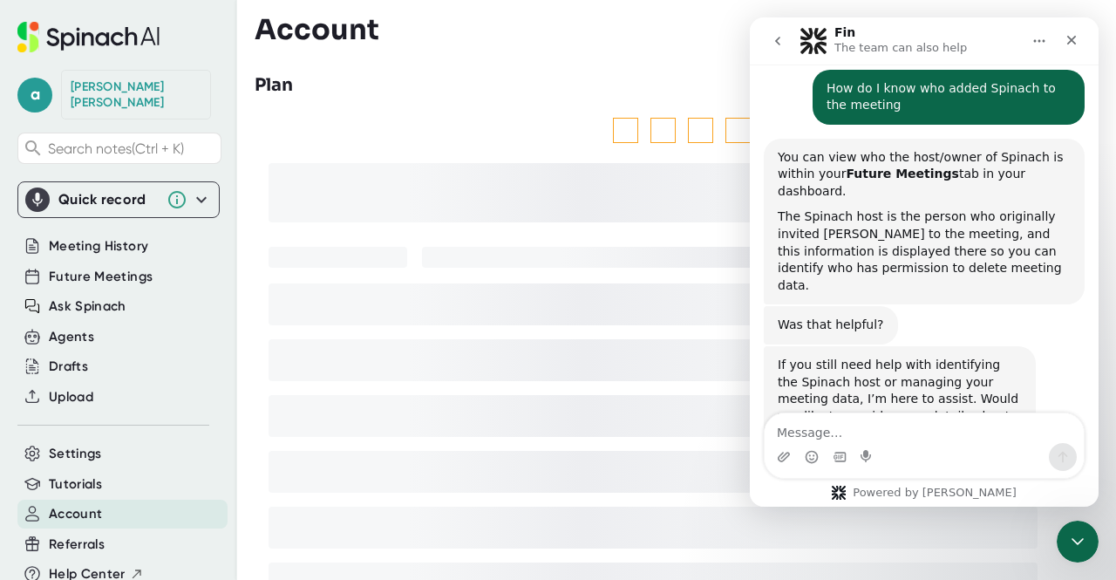
scroll to position [778, 0]
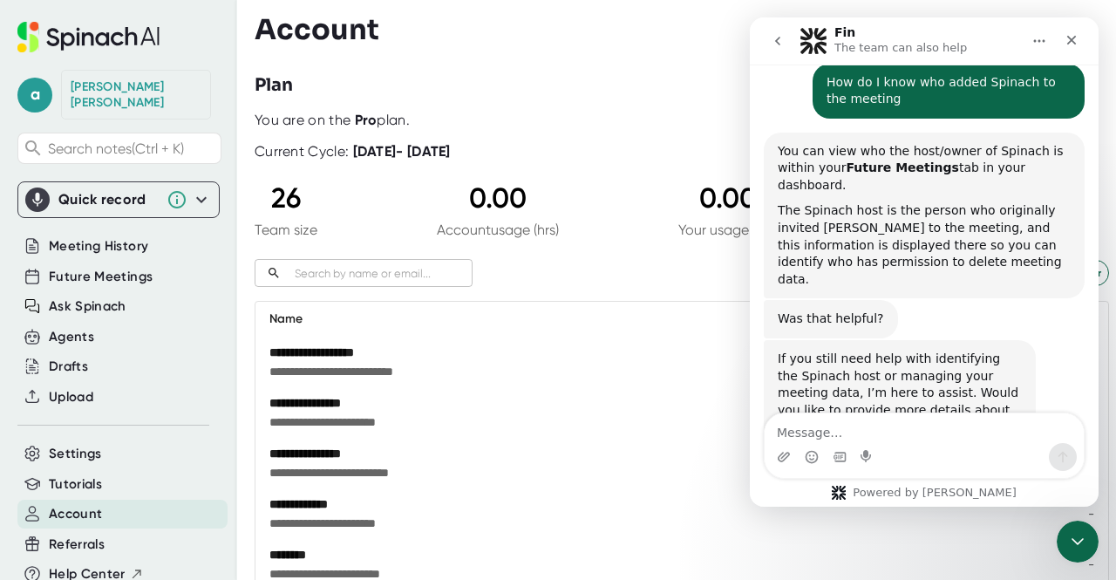
click at [501, 126] on div "You are on the Pro plan." at bounding box center [682, 120] width 855 height 17
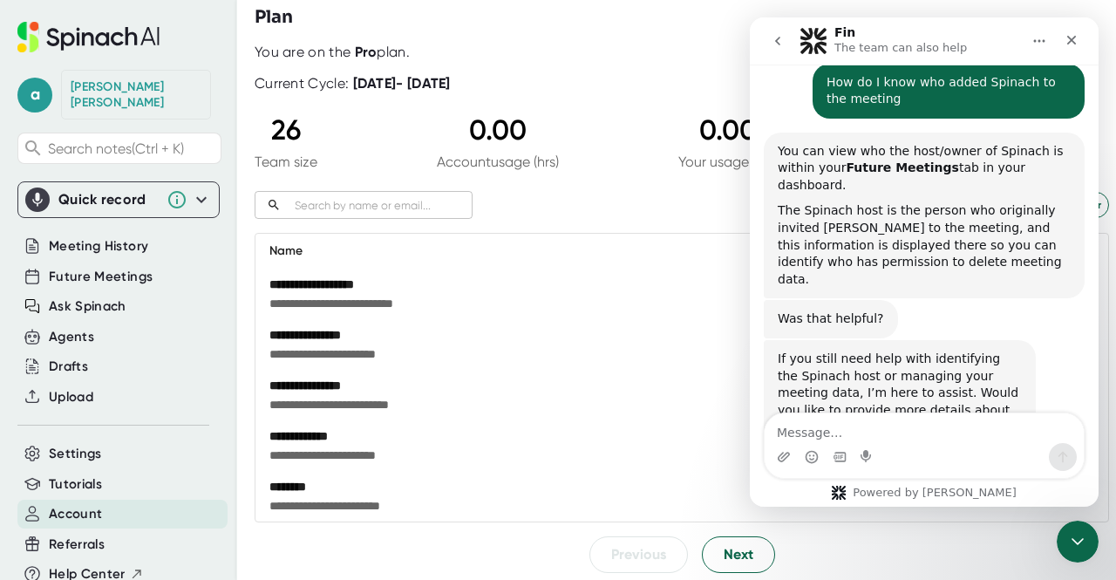
scroll to position [262, 0]
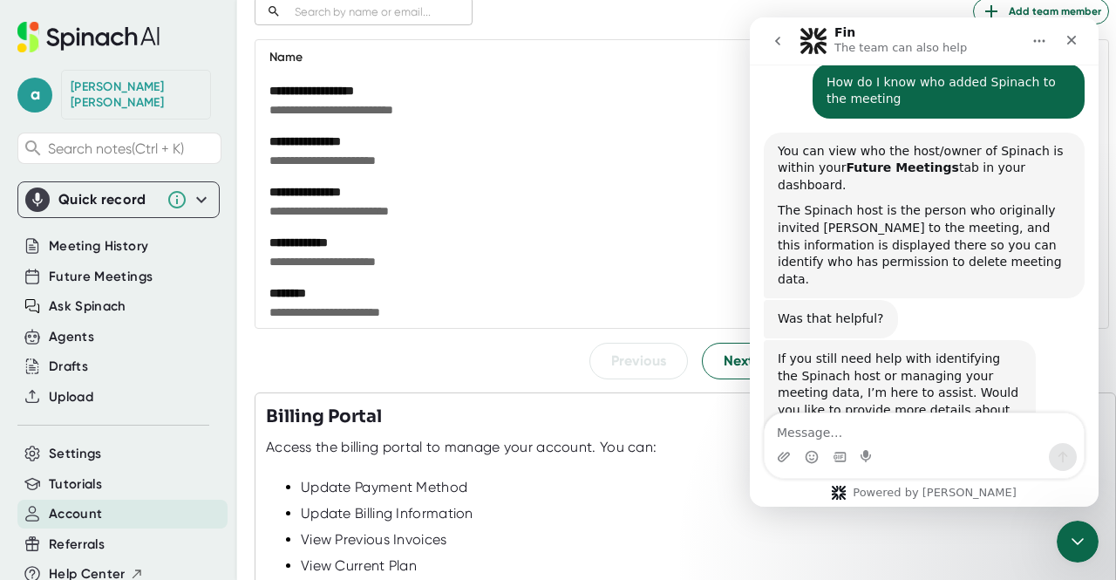
click at [788, 43] on button "go back" at bounding box center [777, 40] width 33 height 33
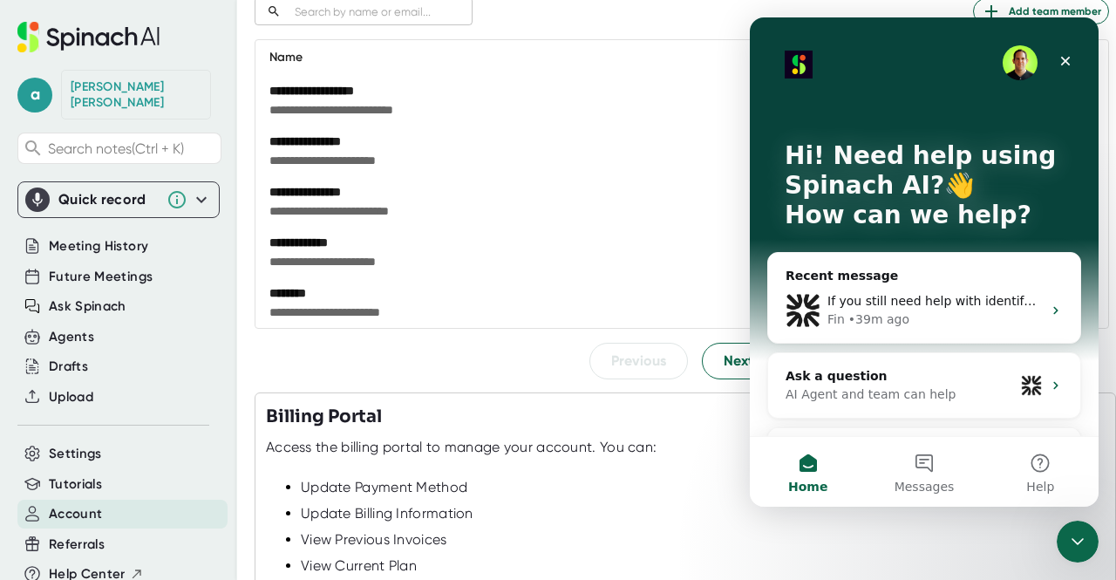
scroll to position [0, 0]
click at [1064, 67] on icon "Close" at bounding box center [1066, 61] width 14 height 14
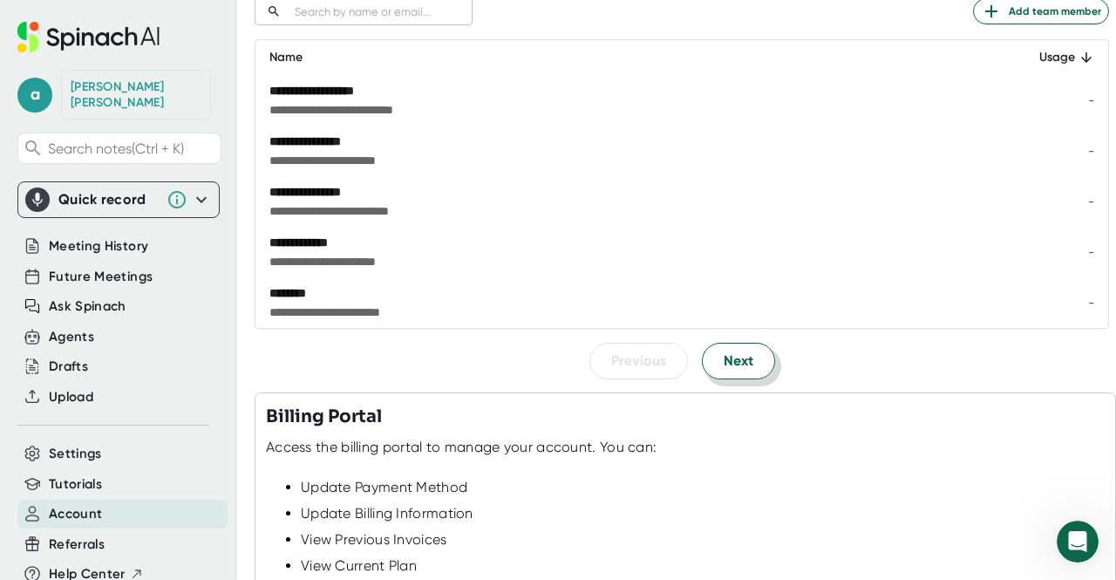
click at [728, 360] on span "Next" at bounding box center [739, 361] width 30 height 21
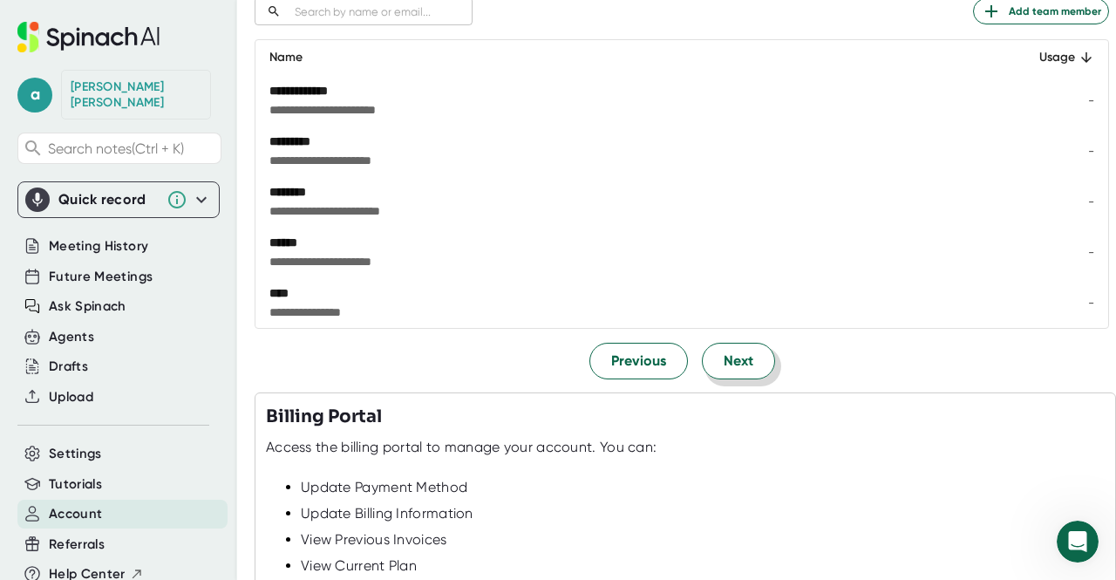
click at [727, 360] on span "Next" at bounding box center [739, 361] width 30 height 21
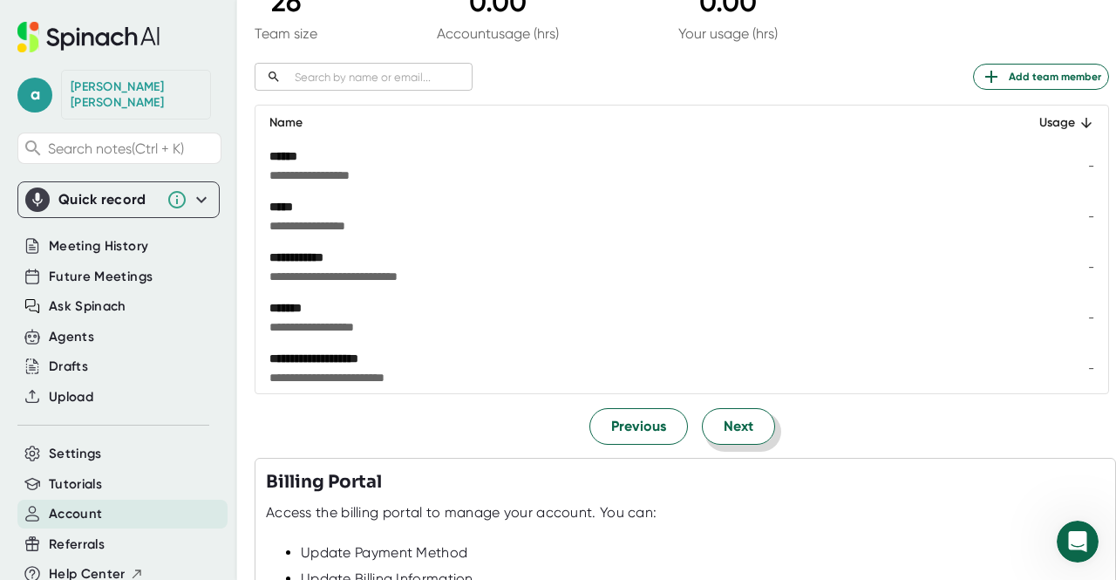
scroll to position [174, 0]
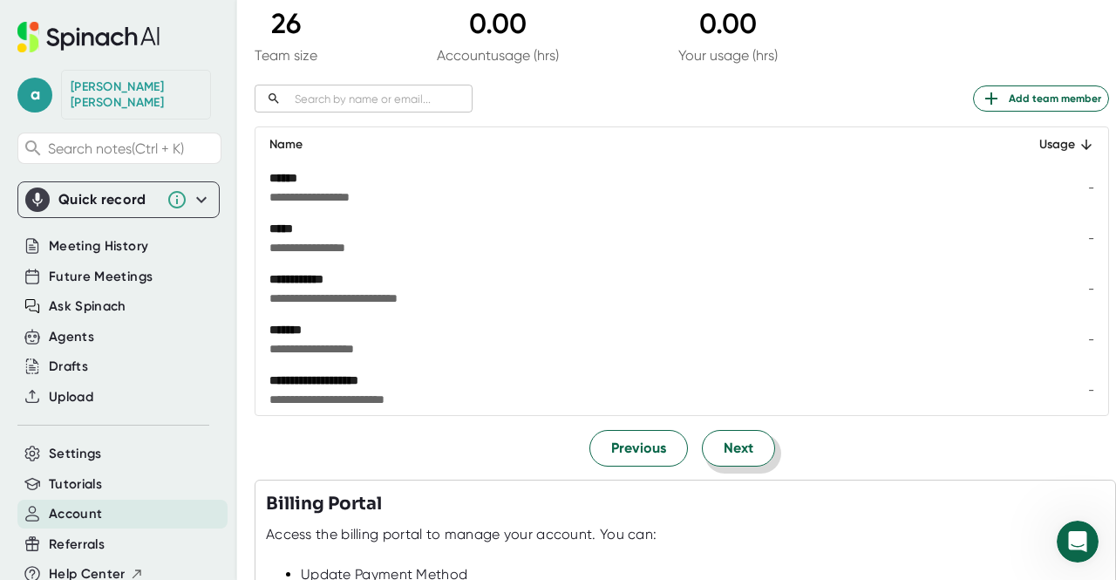
click at [745, 444] on span "Next" at bounding box center [739, 448] width 30 height 21
click at [736, 442] on span "Next" at bounding box center [739, 448] width 30 height 21
click at [734, 442] on span "Next" at bounding box center [739, 448] width 30 height 21
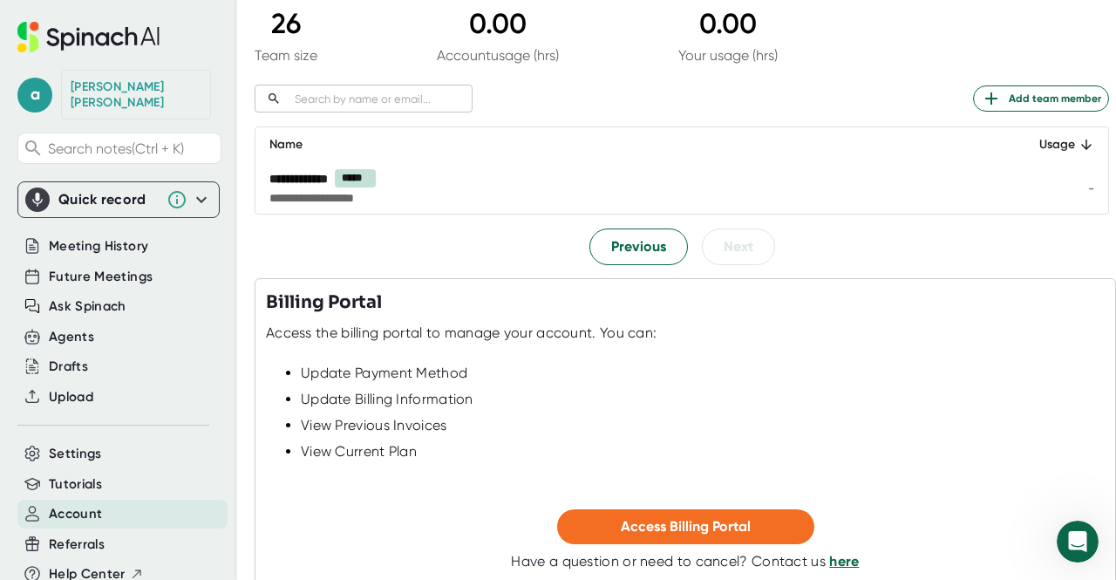
click at [733, 443] on div "View Current Plan" at bounding box center [703, 451] width 804 height 17
click at [617, 255] on span "Previous" at bounding box center [638, 246] width 55 height 21
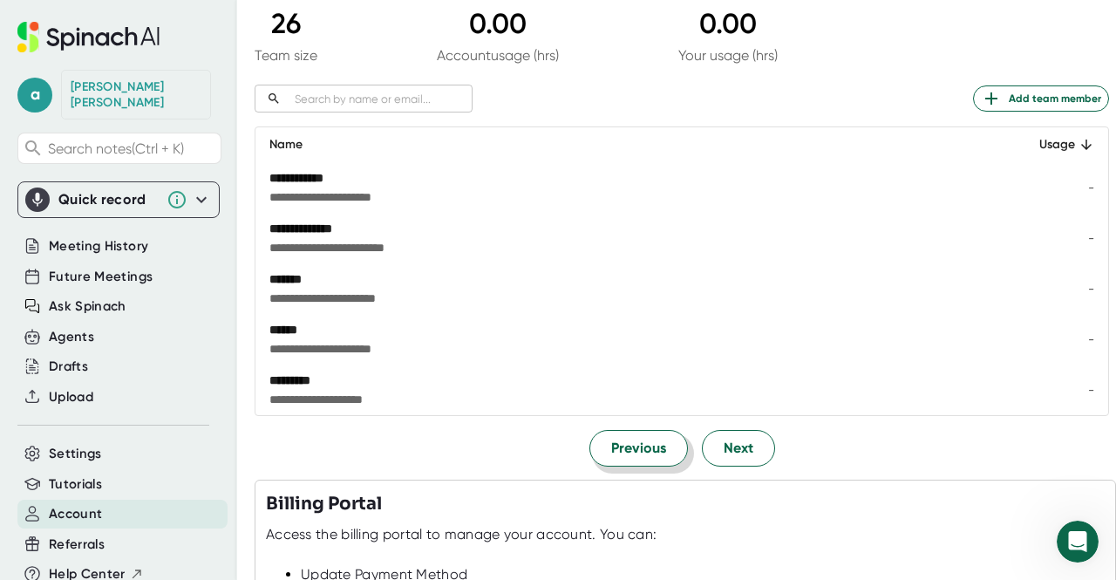
click at [651, 448] on span "Previous" at bounding box center [638, 448] width 55 height 21
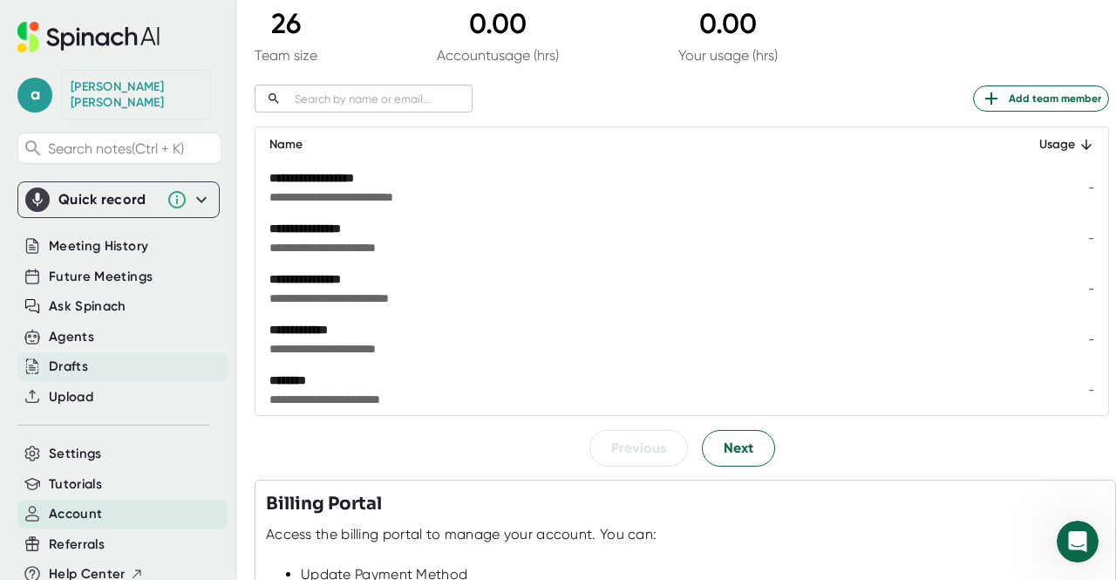
scroll to position [333, 0]
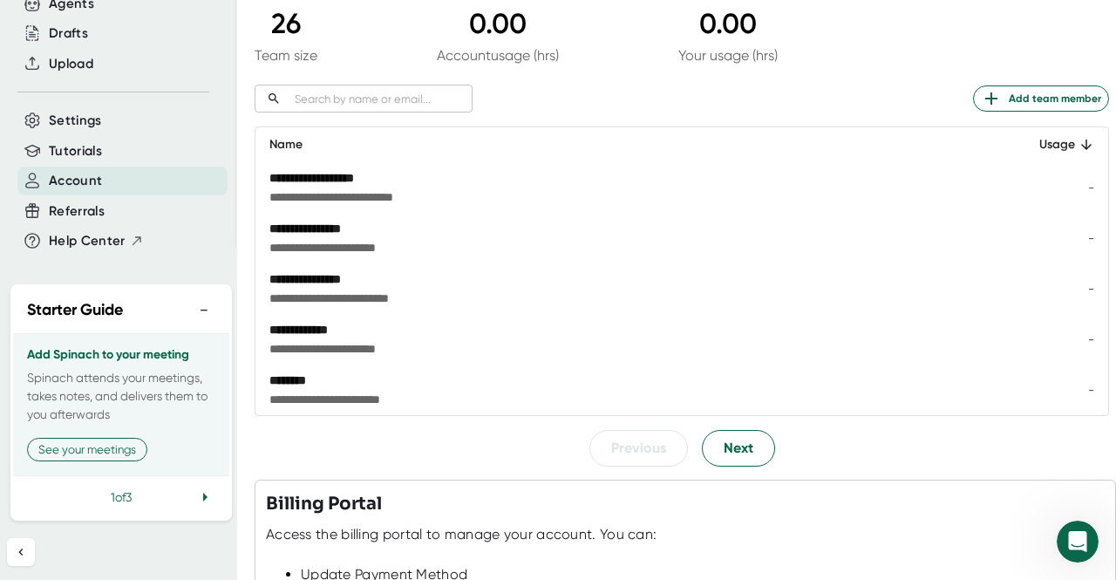
click at [198, 502] on icon at bounding box center [204, 497] width 21 height 21
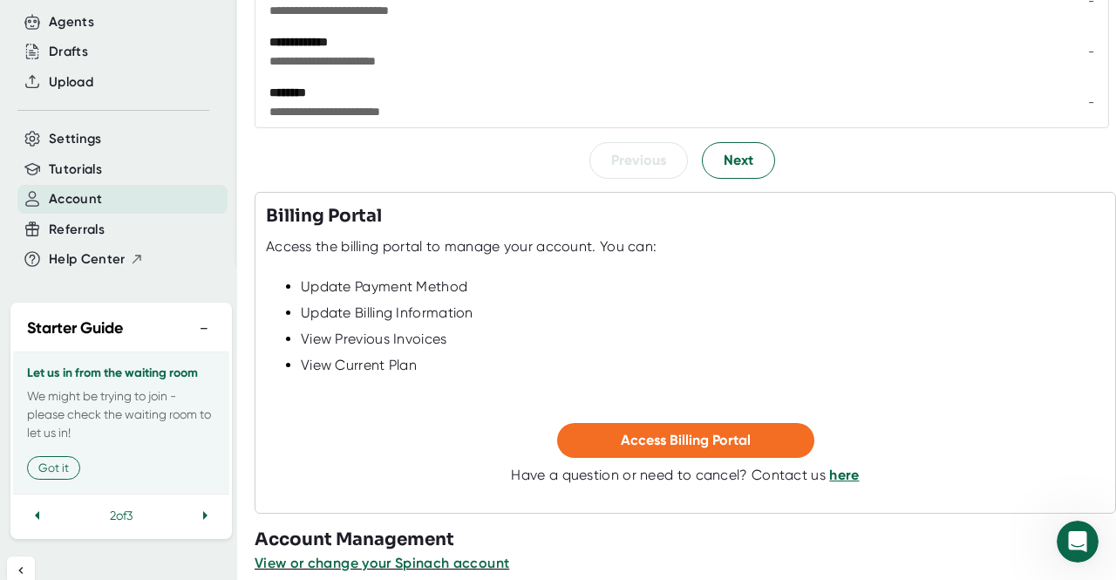
scroll to position [480, 0]
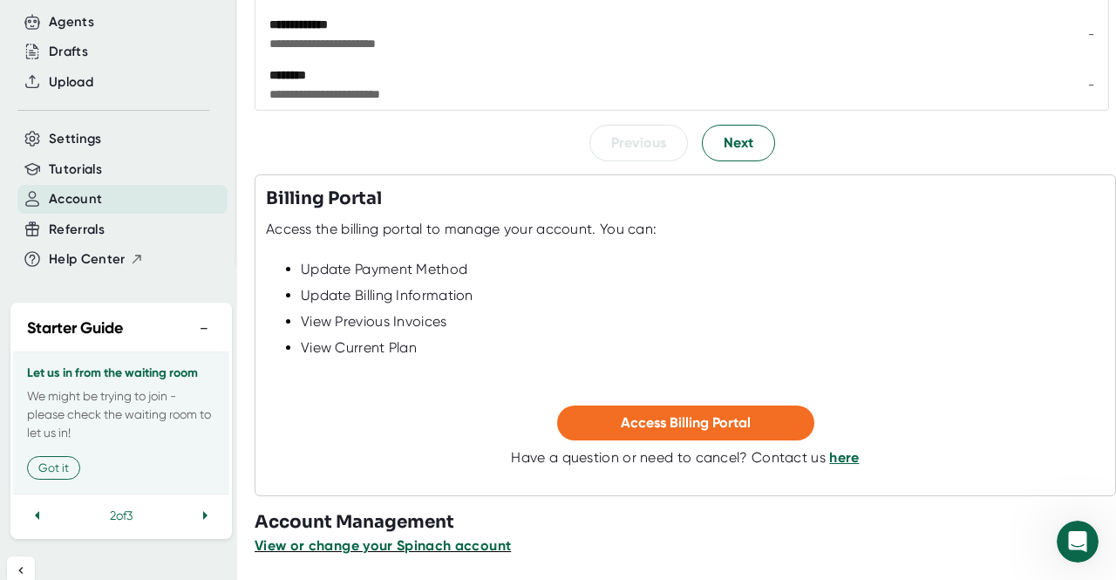
click at [365, 549] on span "View or change your Spinach account" at bounding box center [383, 545] width 256 height 17
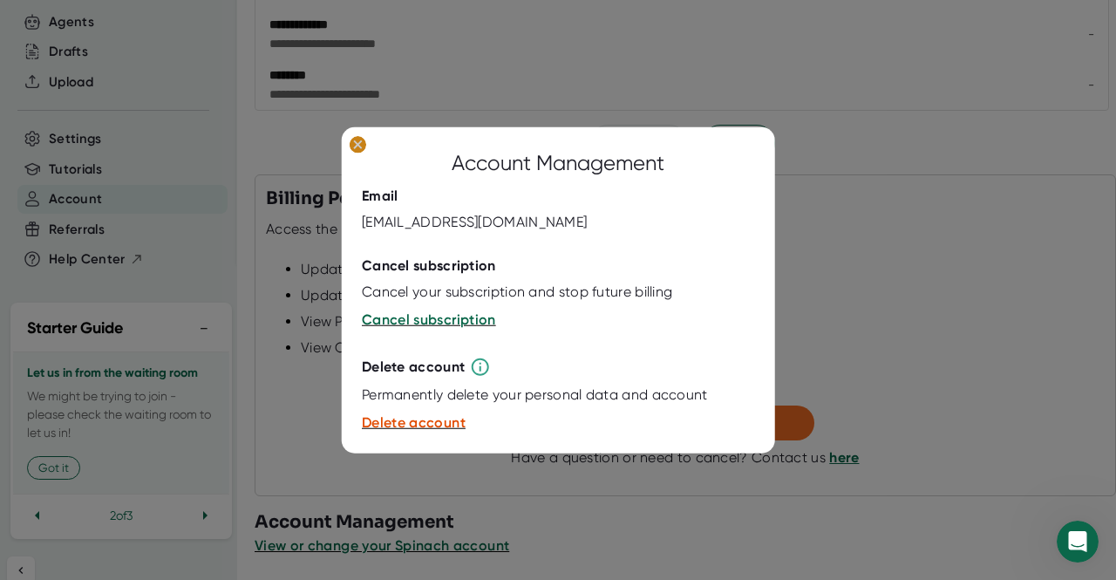
click at [358, 149] on ellipse at bounding box center [358, 143] width 17 height 17
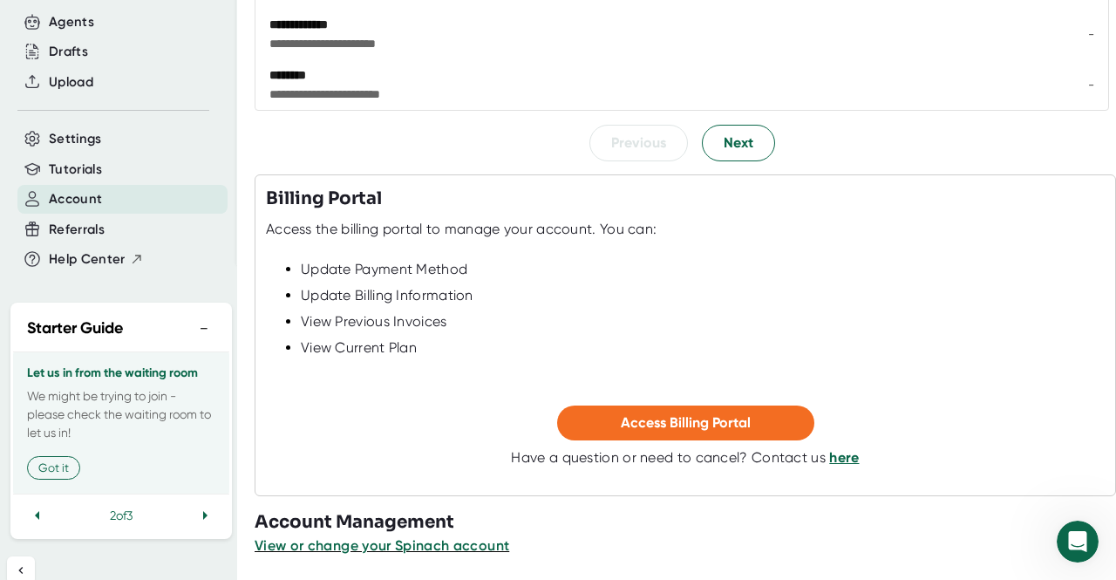
click at [358, 149] on div "Previous Next" at bounding box center [682, 143] width 855 height 37
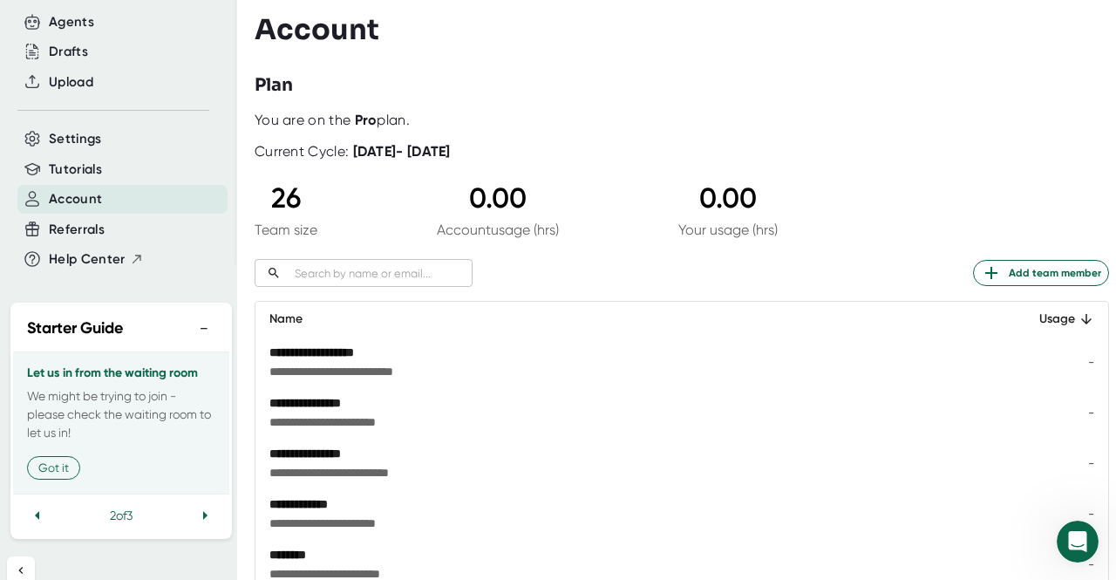
scroll to position [0, 0]
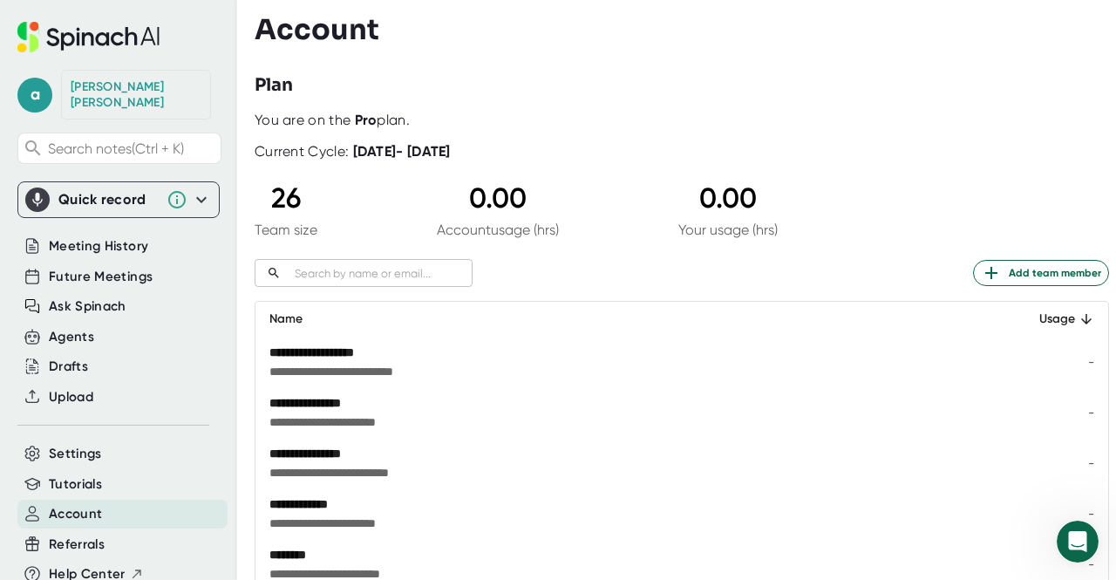
click at [999, 99] on div "**********" at bounding box center [686, 290] width 862 height 580
click at [140, 90] on div "[PERSON_NAME]" at bounding box center [136, 94] width 131 height 31
click at [108, 90] on div "[PERSON_NAME]" at bounding box center [136, 94] width 131 height 31
click at [49, 236] on span "Meeting History" at bounding box center [98, 246] width 99 height 20
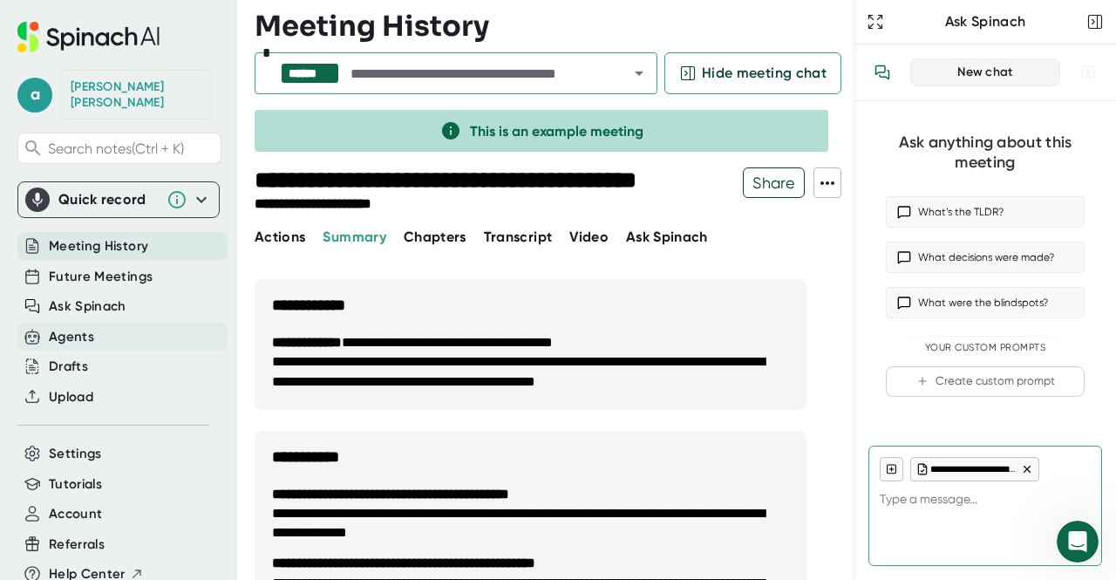
type textarea "x"
click at [134, 324] on div "Agents" at bounding box center [122, 337] width 210 height 29
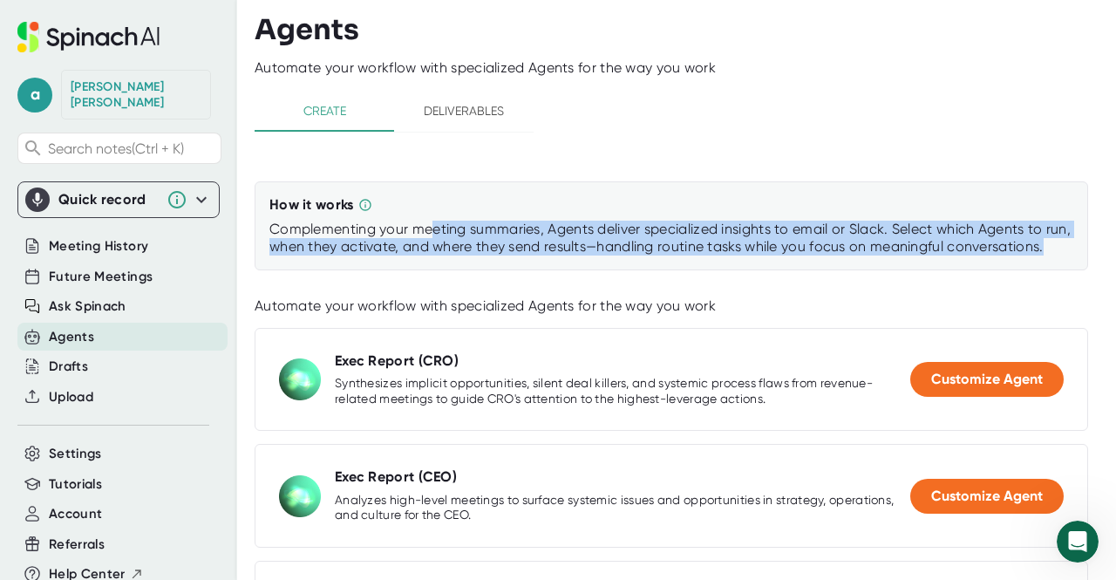
drag, startPoint x: 429, startPoint y: 222, endPoint x: 440, endPoint y: 256, distance: 35.9
click at [434, 256] on div "Complementing your meeting summaries, Agents deliver specialized insights to em…" at bounding box center [671, 238] width 804 height 35
click at [61, 357] on div "Drafts" at bounding box center [68, 367] width 39 height 20
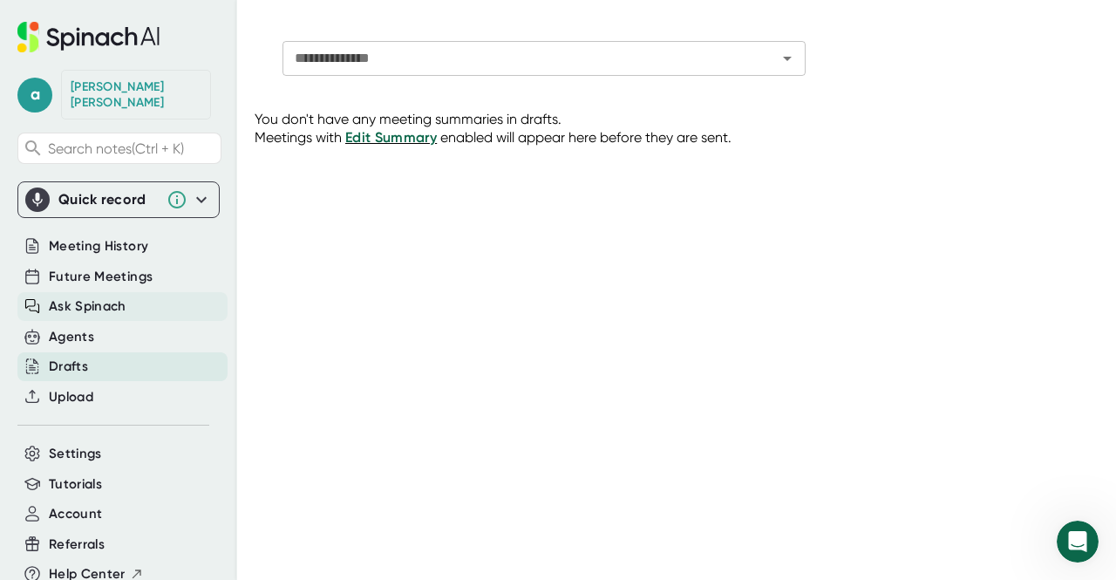
click at [90, 297] on span "Ask Spinach" at bounding box center [88, 307] width 78 height 20
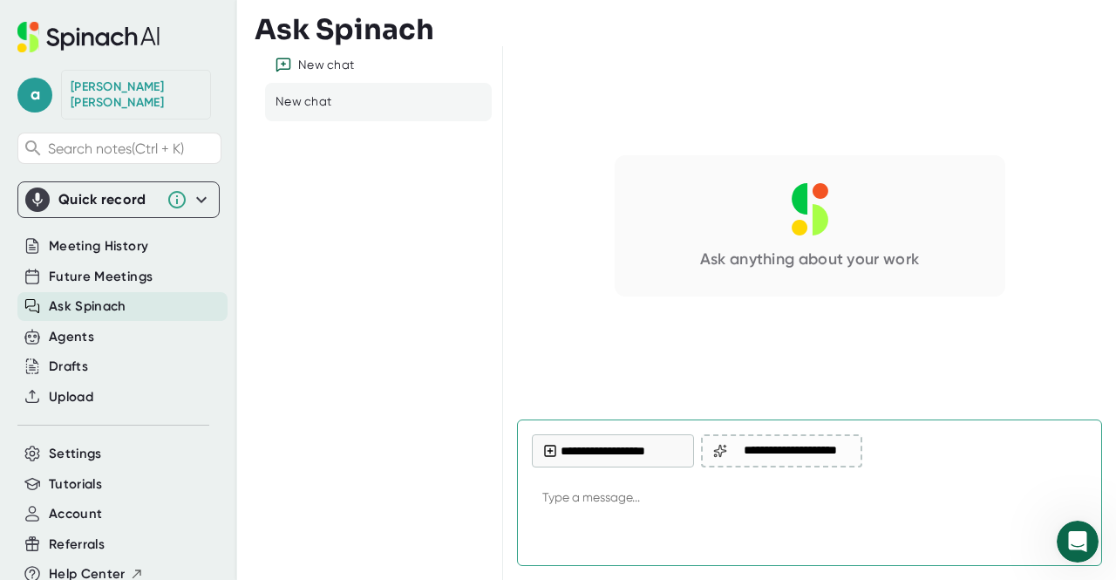
type textarea "x"
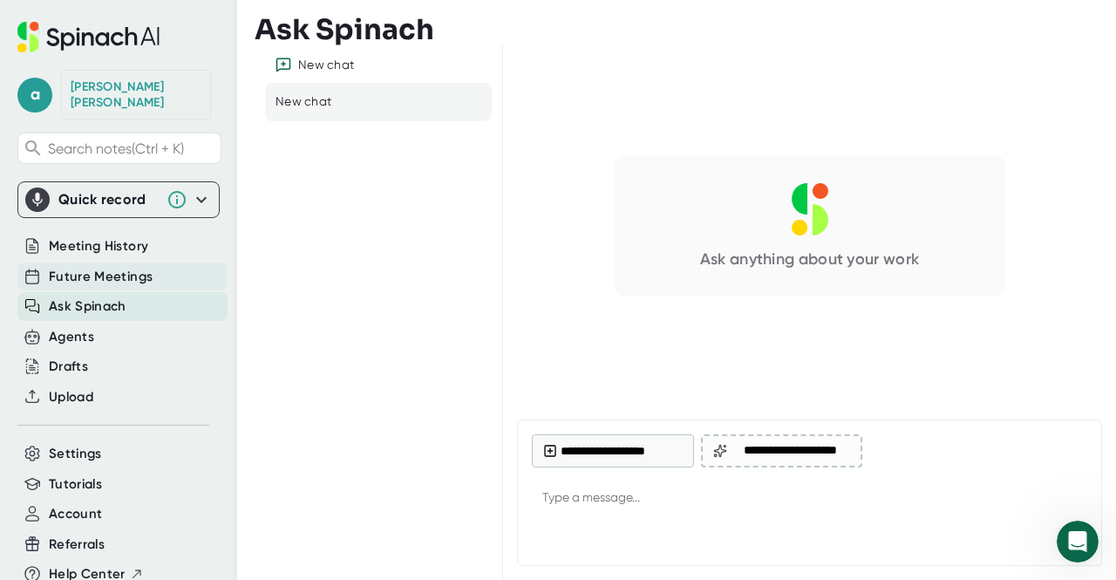
click at [96, 273] on div "Future Meetings" at bounding box center [122, 277] width 210 height 29
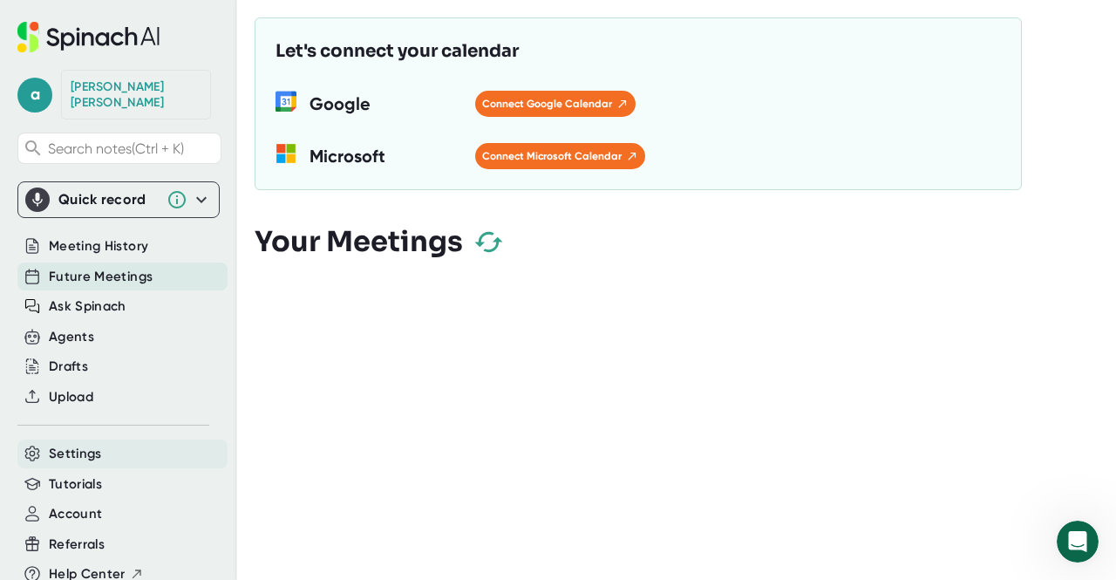
click at [93, 444] on span "Settings" at bounding box center [75, 454] width 53 height 20
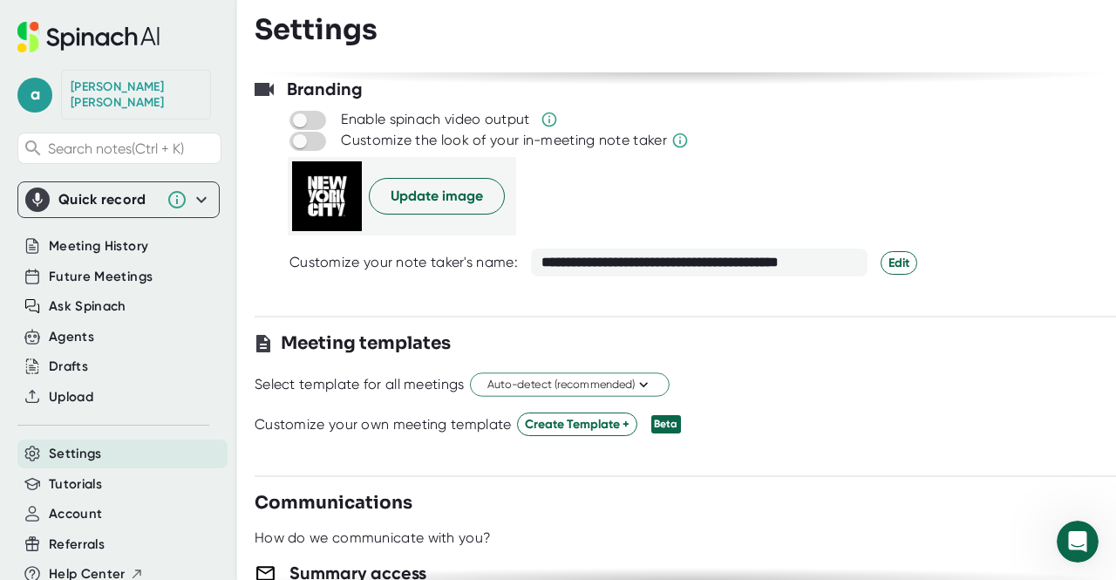
scroll to position [262, 0]
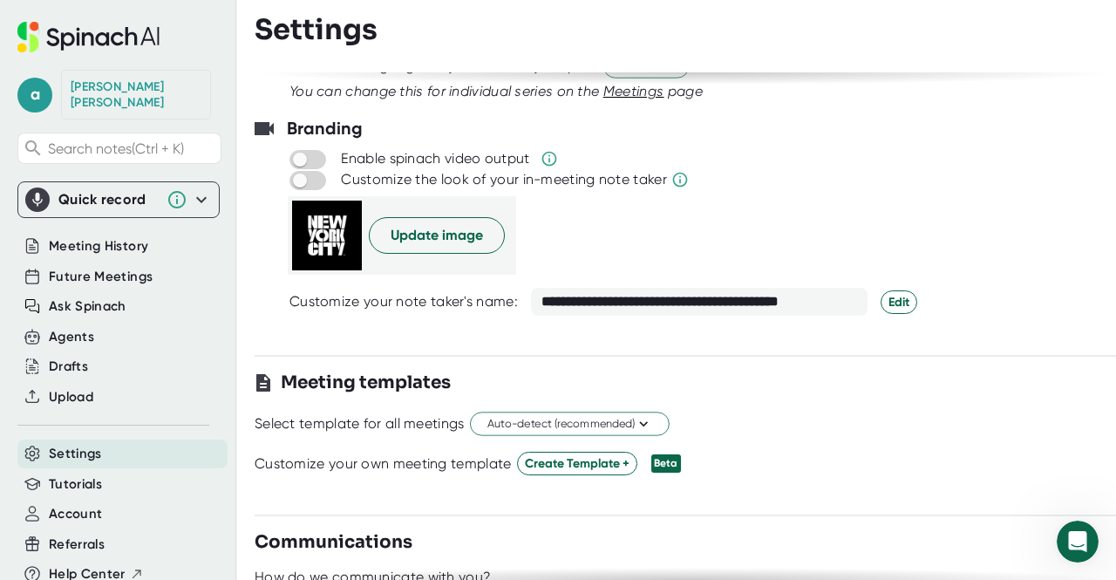
click at [740, 174] on div "Customize the look of your in-meeting note taker" at bounding box center [702, 179] width 829 height 21
drag, startPoint x: 617, startPoint y: 176, endPoint x: 551, endPoint y: 176, distance: 66.3
click at [551, 176] on div "Customize the look of your in-meeting note taker" at bounding box center [503, 179] width 325 height 17
click at [551, 175] on div "Customize the look of your in-meeting note taker" at bounding box center [503, 179] width 325 height 17
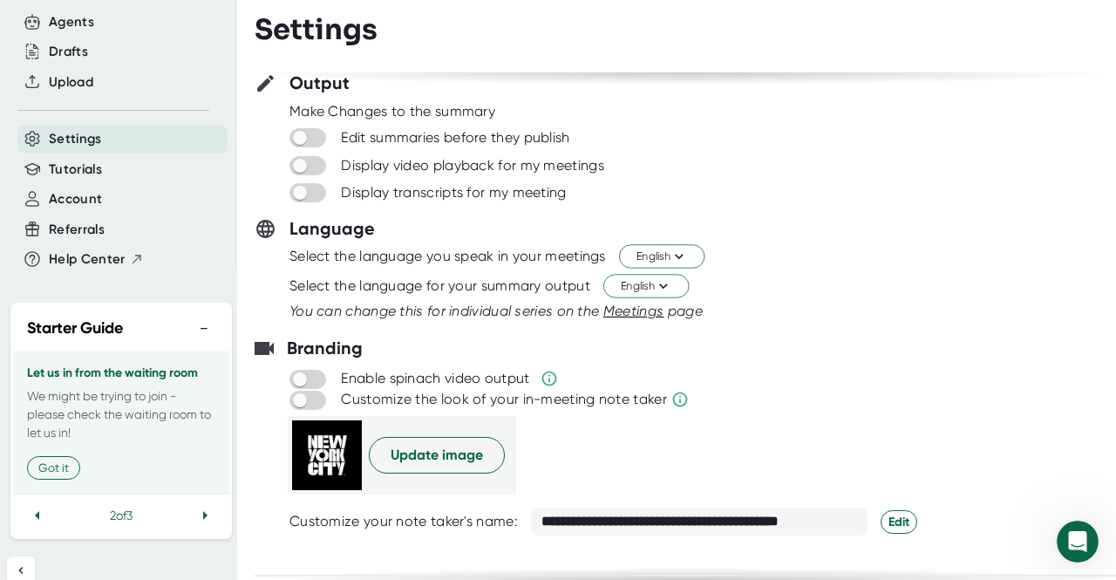
scroll to position [0, 0]
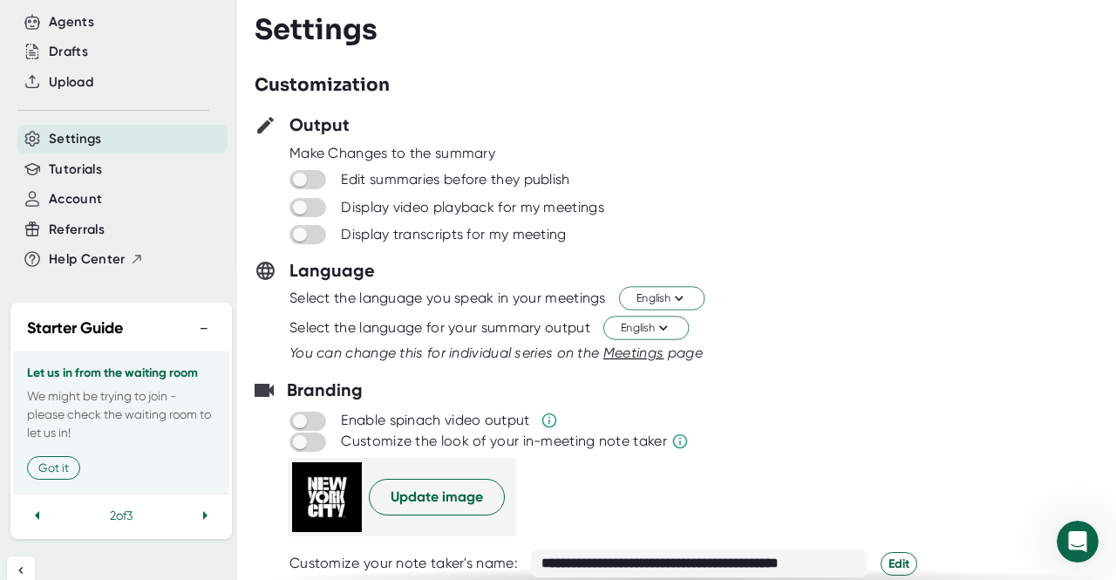
click at [193, 316] on button "−" at bounding box center [204, 328] width 23 height 25
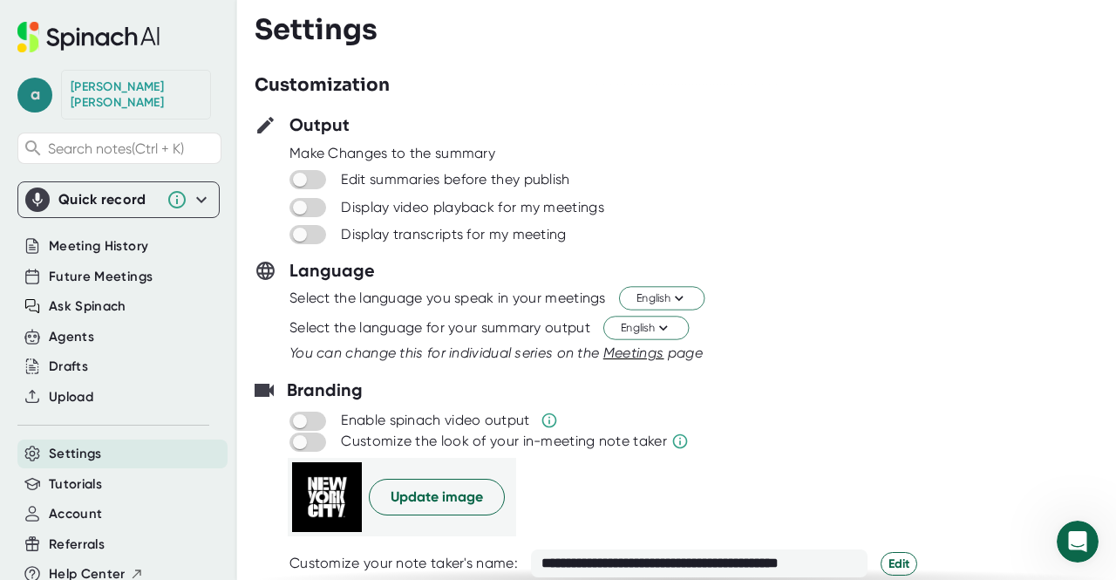
click at [38, 88] on span "a" at bounding box center [34, 95] width 35 height 35
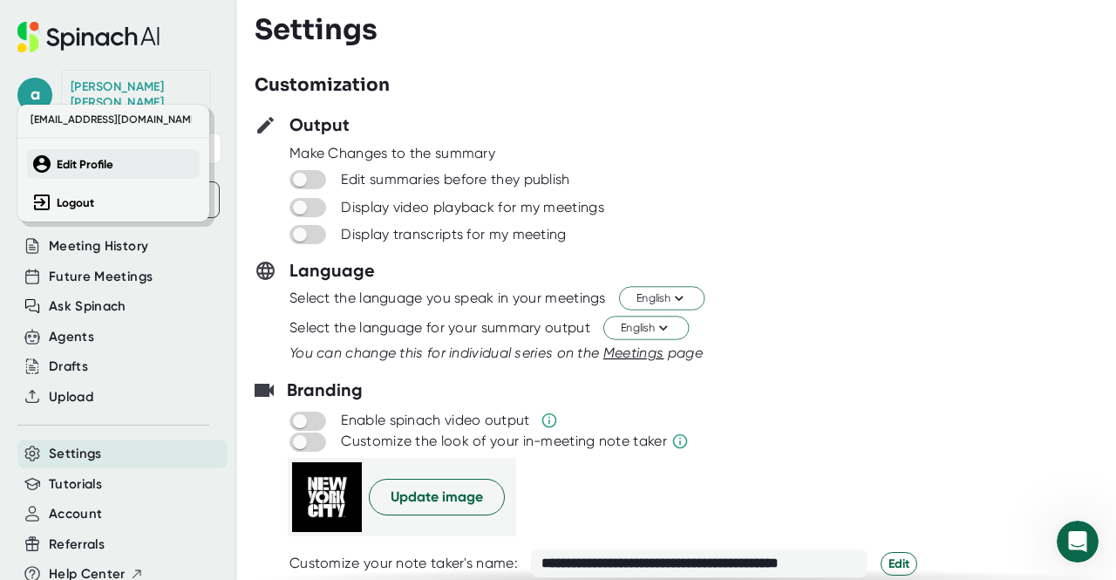
click at [56, 173] on button "Edit Profile" at bounding box center [113, 164] width 173 height 30
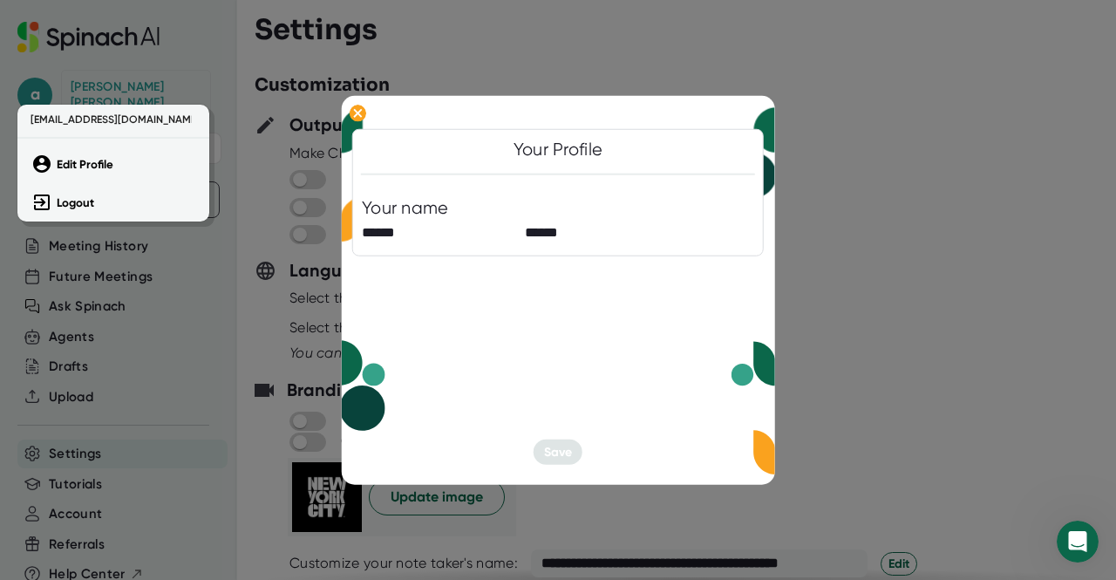
click at [409, 221] on div at bounding box center [558, 290] width 1116 height 580
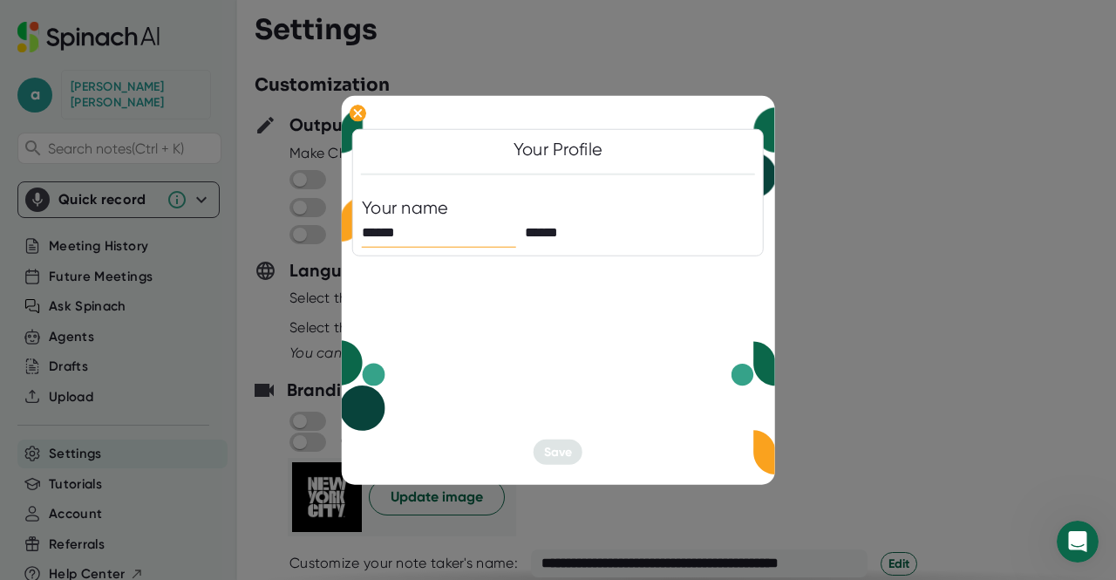
click at [407, 233] on input "******" at bounding box center [439, 233] width 154 height 28
drag, startPoint x: 563, startPoint y: 252, endPoint x: 574, endPoint y: 223, distance: 30.6
click at [569, 250] on div "Your Profile Your name ****** ******" at bounding box center [558, 193] width 412 height 128
click at [565, 238] on input "******" at bounding box center [602, 233] width 154 height 28
click at [583, 450] on div "Your Profile Your name ****** ****** Save" at bounding box center [558, 290] width 433 height 390
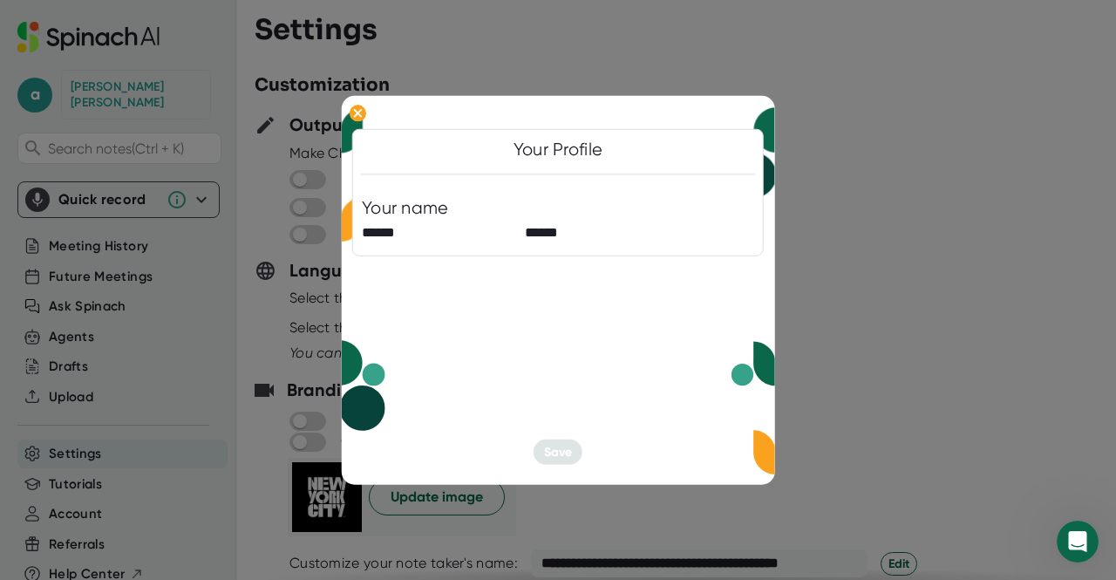
drag, startPoint x: 582, startPoint y: 450, endPoint x: 542, endPoint y: 342, distance: 115.0
click at [535, 384] on div "Your Profile Your name ****** ****** Save" at bounding box center [558, 290] width 433 height 390
click at [616, 235] on input "******" at bounding box center [602, 233] width 154 height 28
type input "******"
click at [567, 449] on span "Save" at bounding box center [558, 452] width 28 height 15
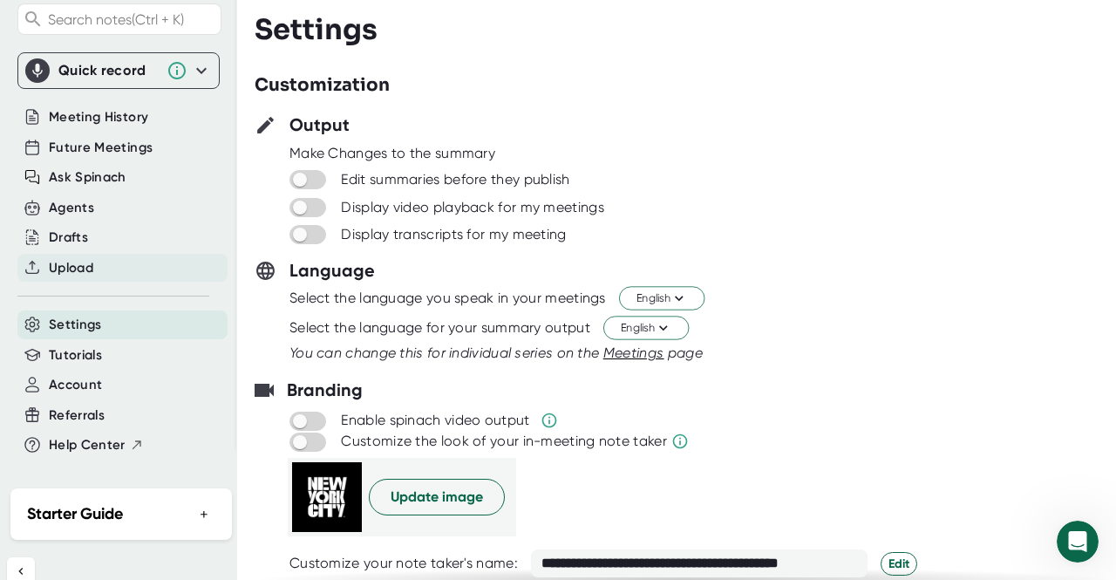
scroll to position [131, 0]
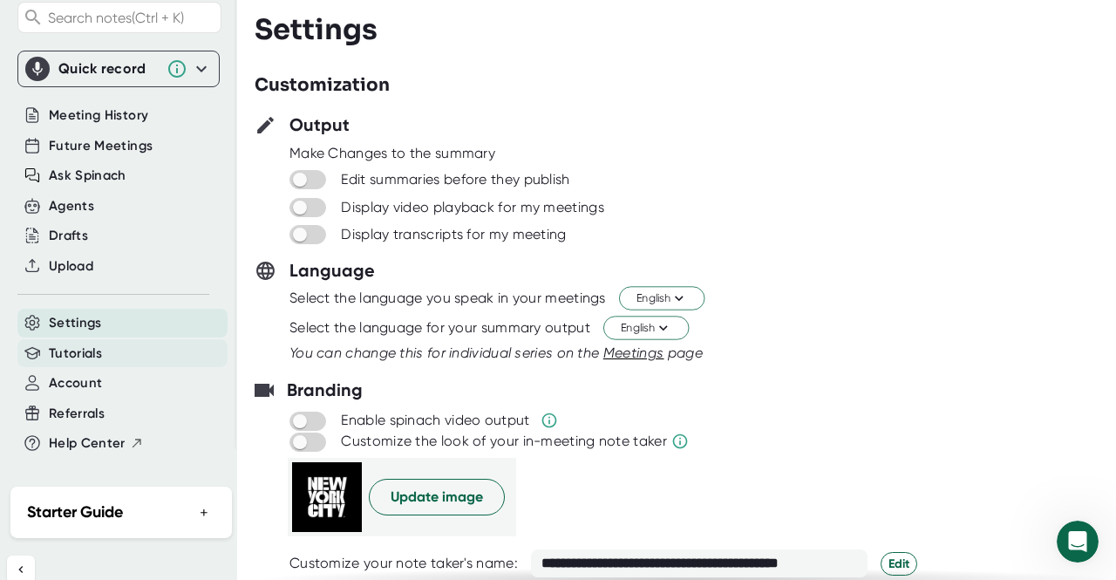
click at [89, 344] on span "Tutorials" at bounding box center [75, 354] width 53 height 20
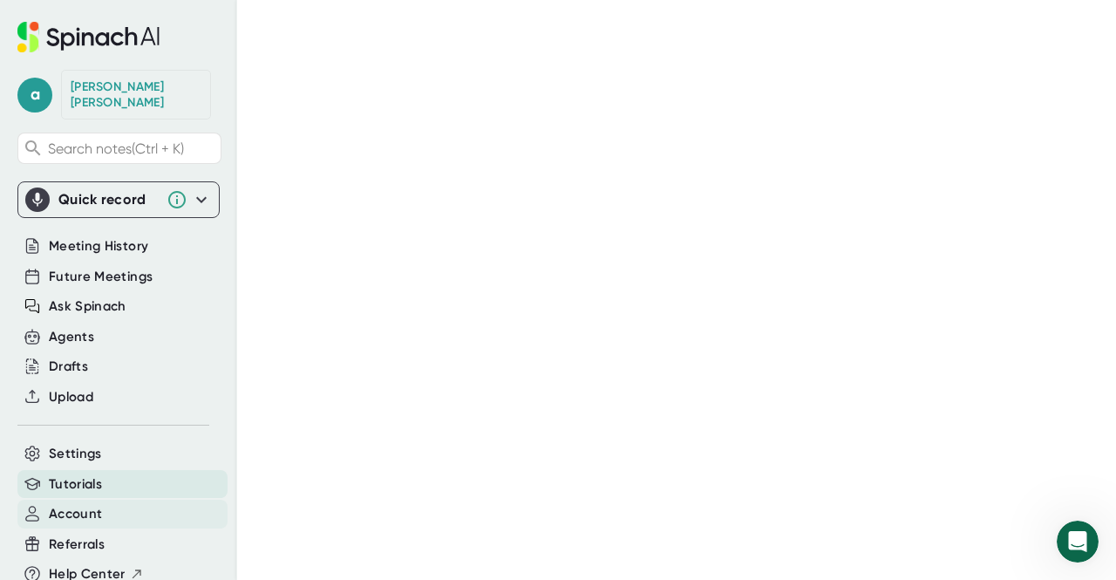
click at [95, 504] on span "Account" at bounding box center [75, 514] width 53 height 20
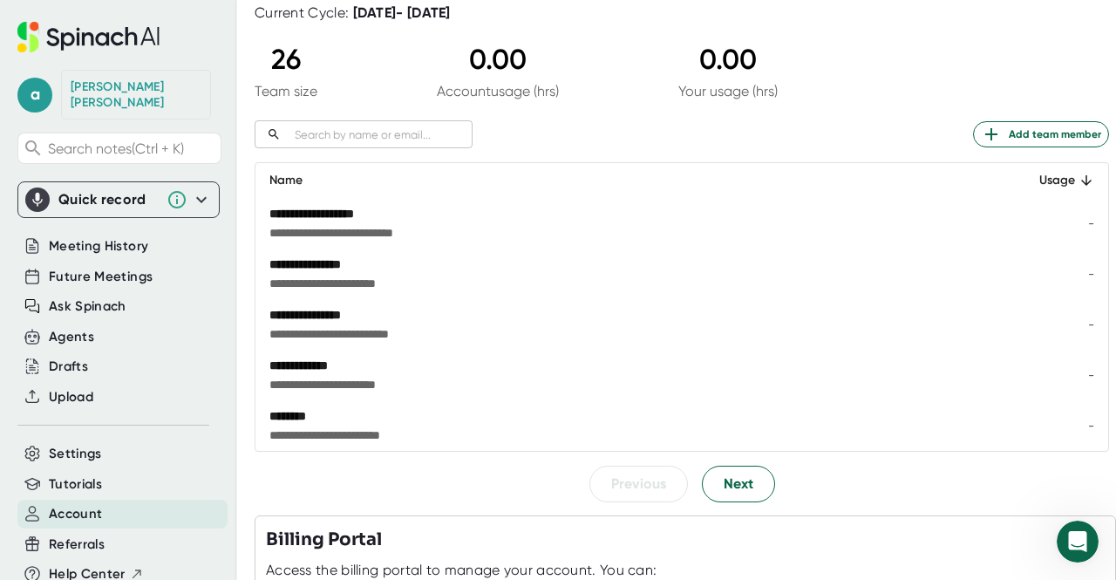
scroll to position [174, 0]
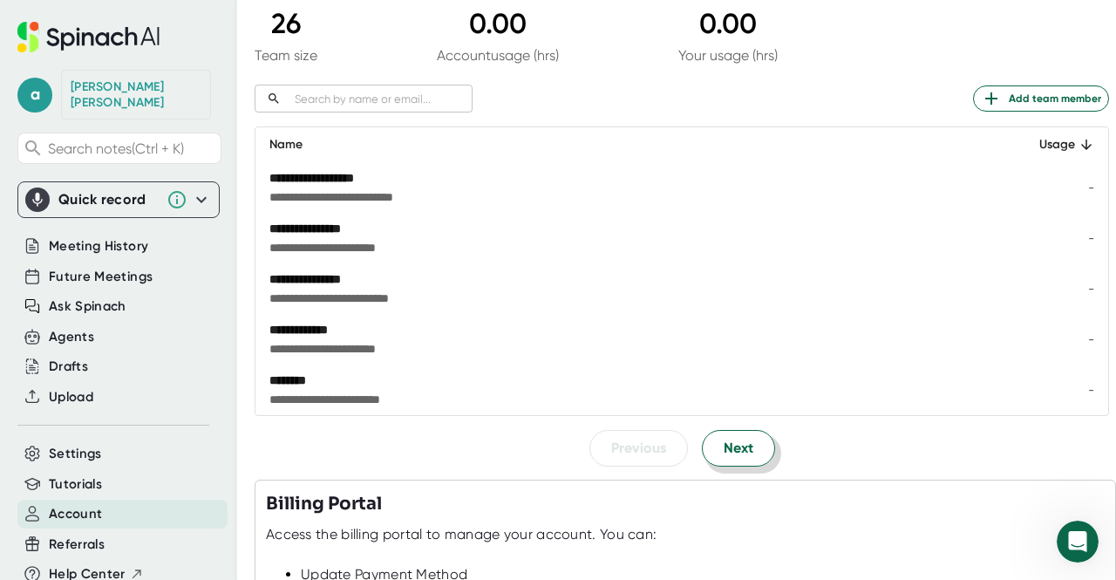
click at [735, 447] on span "Next" at bounding box center [739, 448] width 30 height 21
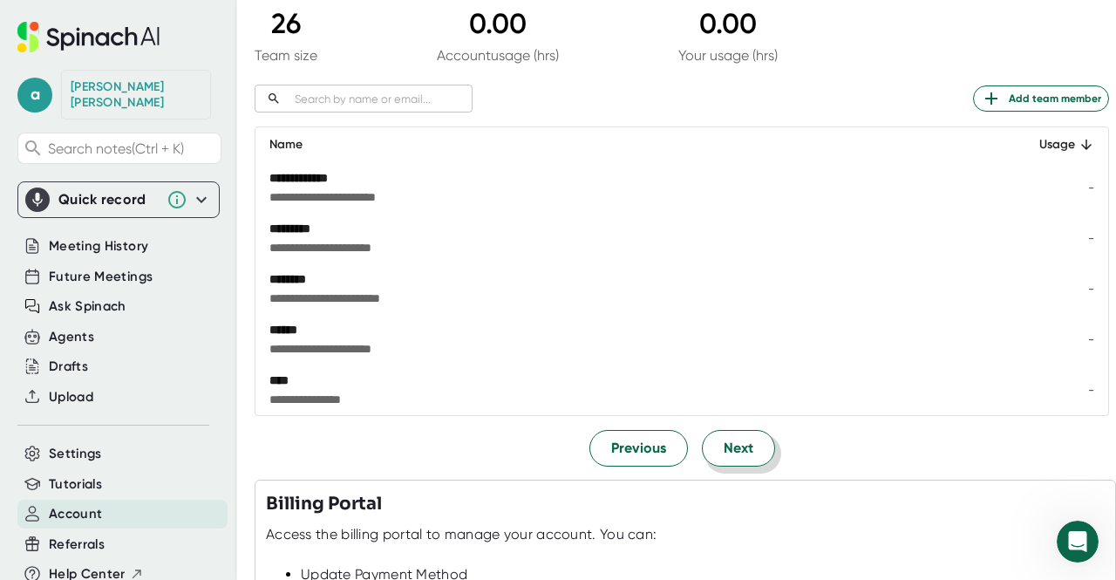
click at [734, 447] on span "Next" at bounding box center [739, 448] width 30 height 21
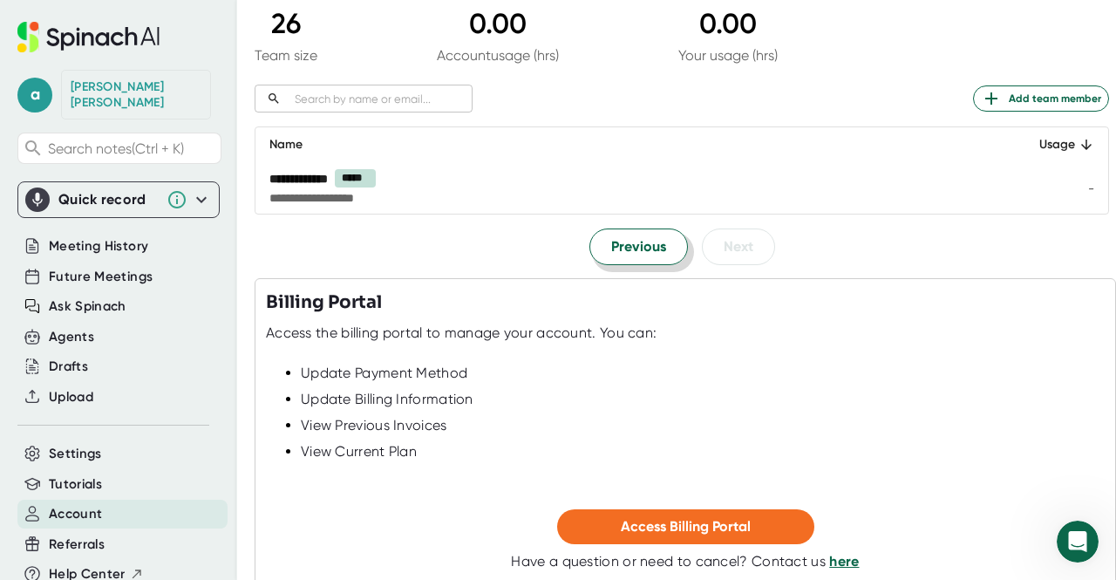
click at [633, 252] on span "Previous" at bounding box center [638, 246] width 55 height 21
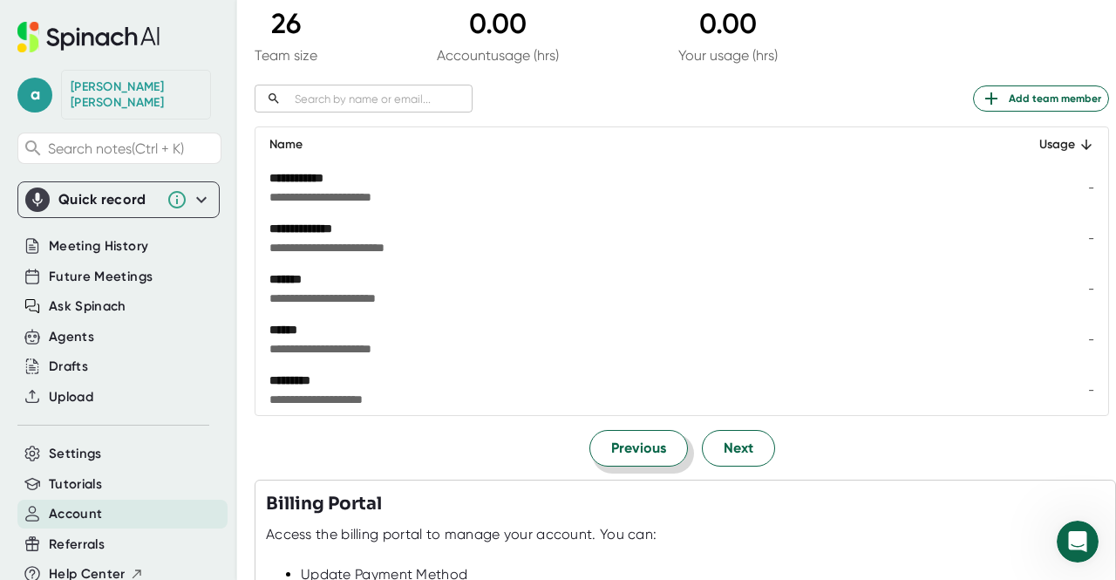
click at [653, 440] on span "Previous" at bounding box center [638, 448] width 55 height 21
click at [147, 88] on div "[PERSON_NAME]" at bounding box center [136, 94] width 131 height 31
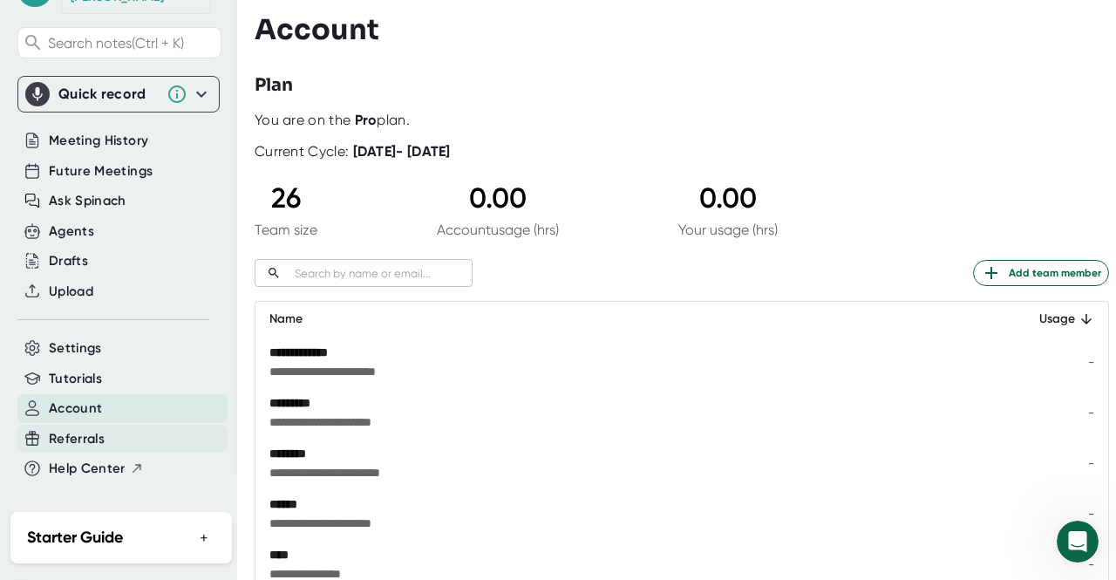
scroll to position [131, 0]
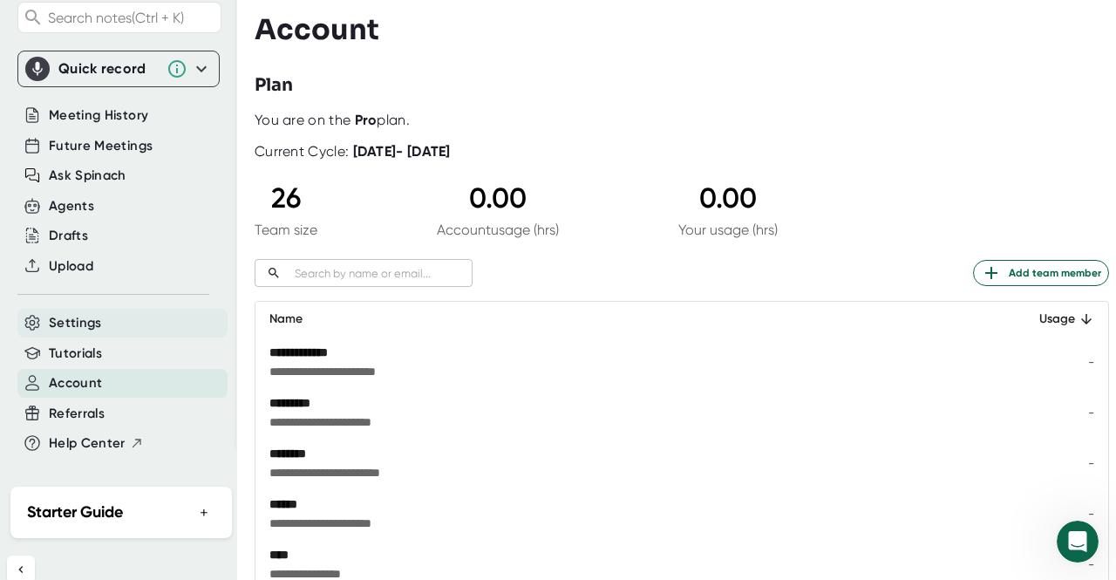
click at [85, 313] on span "Settings" at bounding box center [75, 323] width 53 height 20
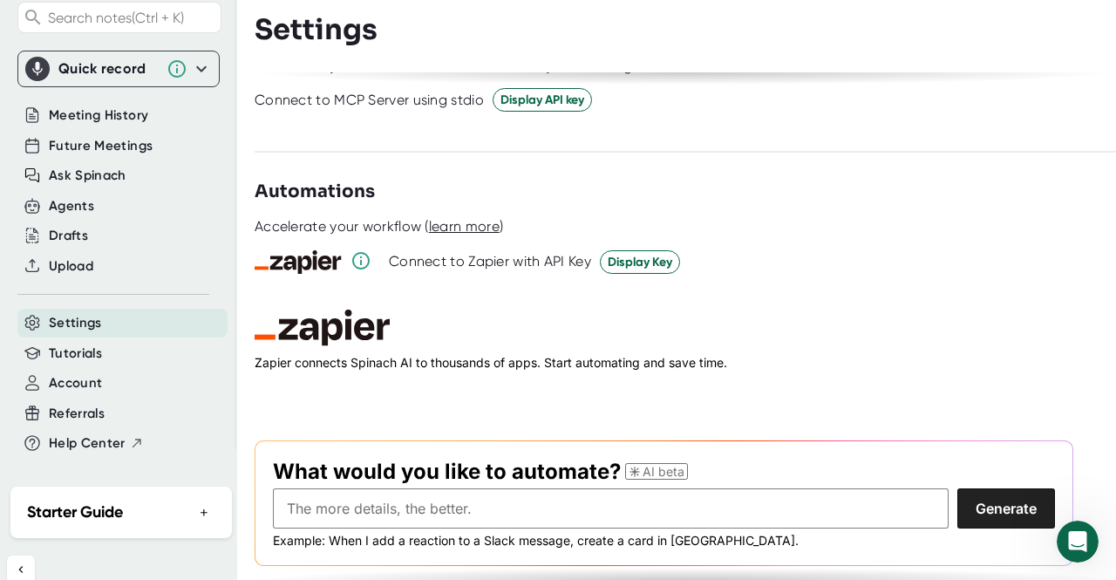
scroll to position [2547, 0]
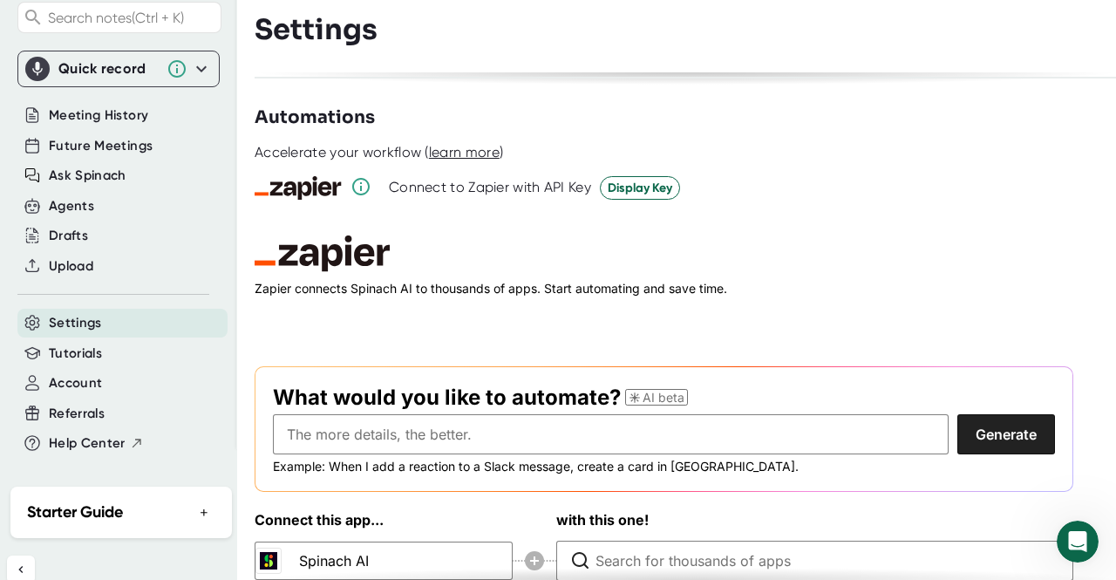
click at [95, 313] on span "Settings" at bounding box center [75, 323] width 53 height 20
click at [94, 313] on span "Settings" at bounding box center [75, 323] width 53 height 20
click at [109, 501] on h2 "Starter Guide" at bounding box center [75, 513] width 96 height 24
click at [63, 373] on span "Account" at bounding box center [75, 383] width 53 height 20
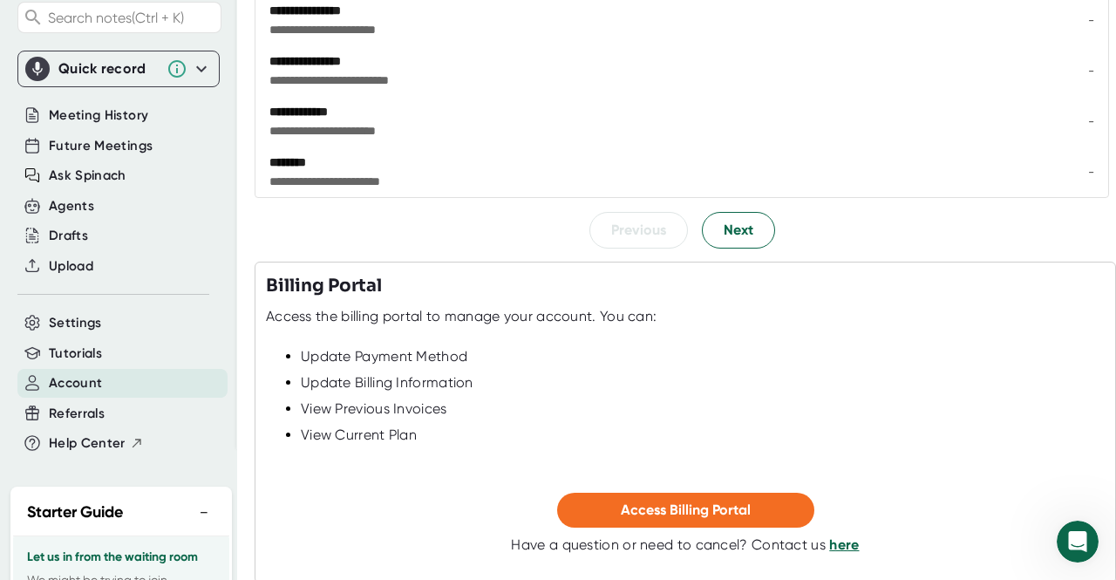
scroll to position [480, 0]
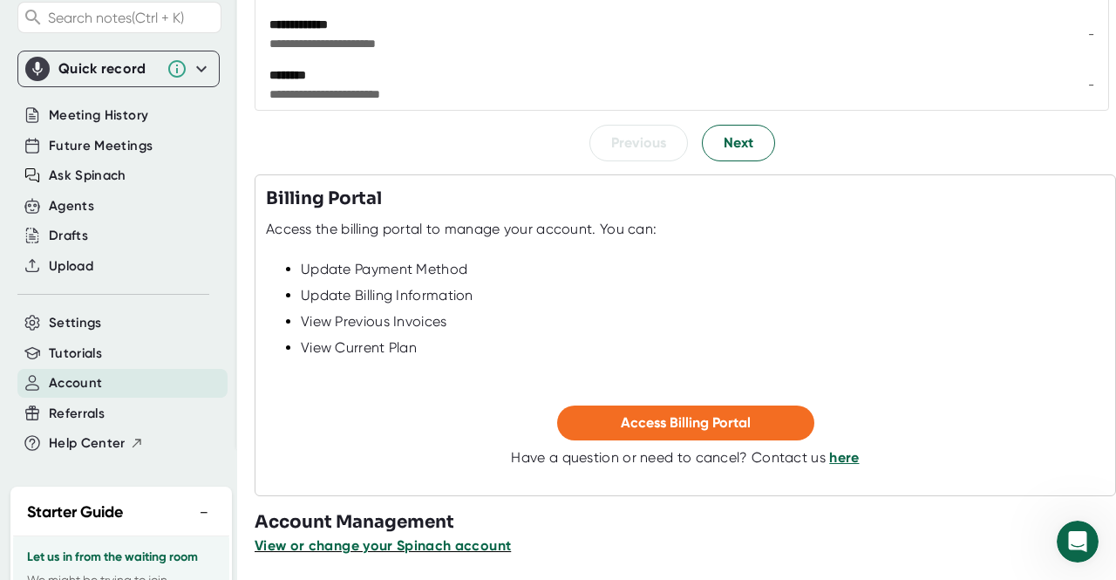
click at [431, 546] on span "View or change your Spinach account" at bounding box center [383, 545] width 256 height 17
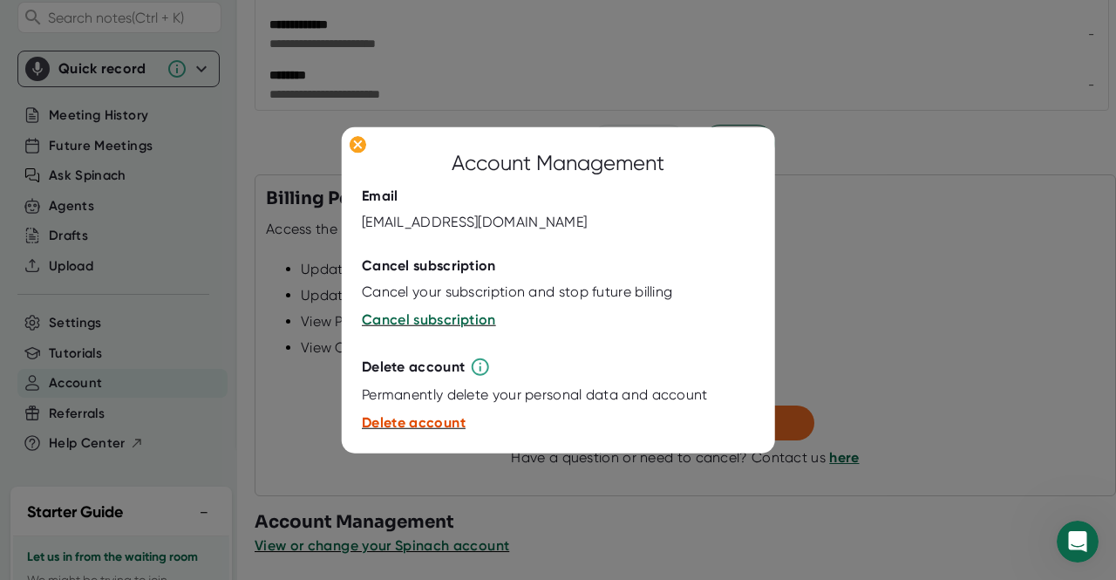
click at [406, 426] on span "Delete account" at bounding box center [414, 422] width 104 height 17
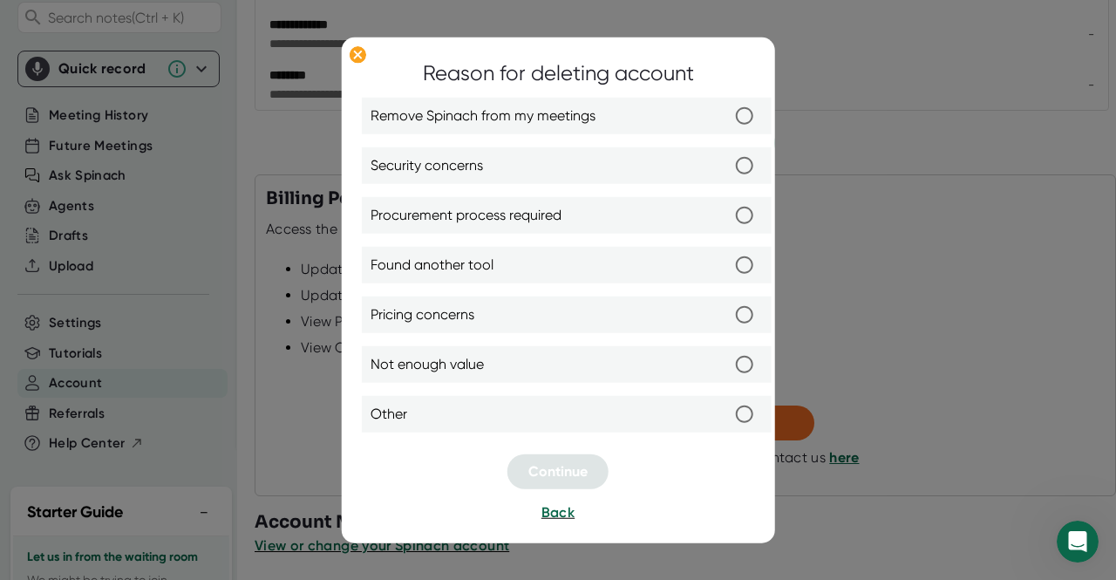
click at [465, 420] on label "Other" at bounding box center [567, 414] width 392 height 37
click at [726, 420] on input "Other" at bounding box center [744, 414] width 37 height 37
radio input "true"
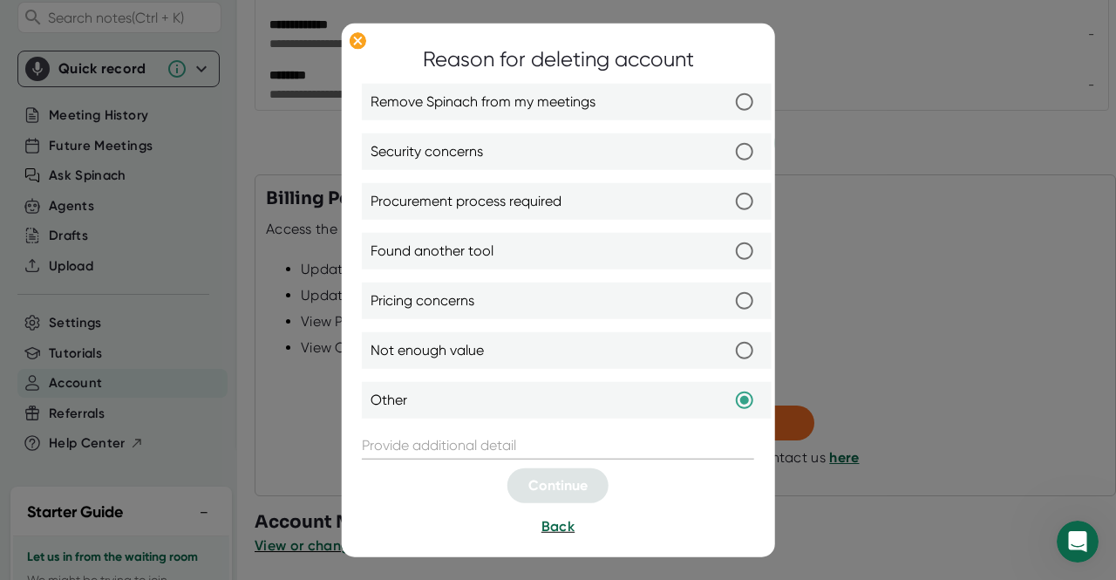
click at [520, 358] on label "Not enough value" at bounding box center [567, 350] width 392 height 37
click at [726, 358] on input "Not enough value" at bounding box center [744, 350] width 37 height 37
radio input "true"
click at [509, 433] on input "text" at bounding box center [558, 446] width 392 height 28
drag, startPoint x: 517, startPoint y: 400, endPoint x: 518, endPoint y: 429, distance: 28.8
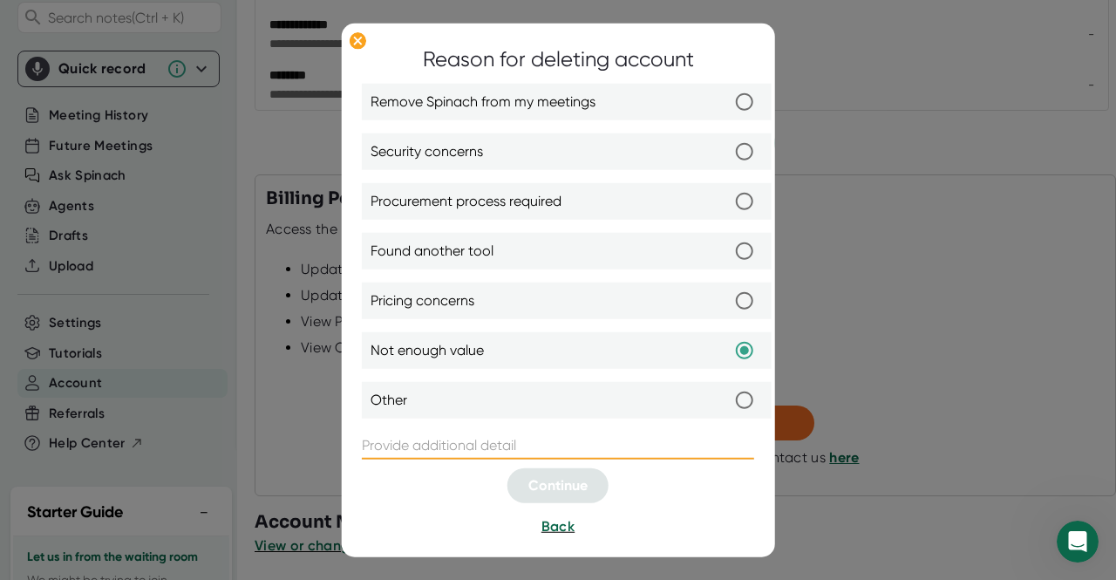
click at [516, 400] on label "Other" at bounding box center [567, 400] width 392 height 37
click at [726, 400] on input "Other" at bounding box center [744, 400] width 37 height 37
radio input "true"
click at [516, 442] on input "text" at bounding box center [558, 446] width 392 height 28
type input "N/A"
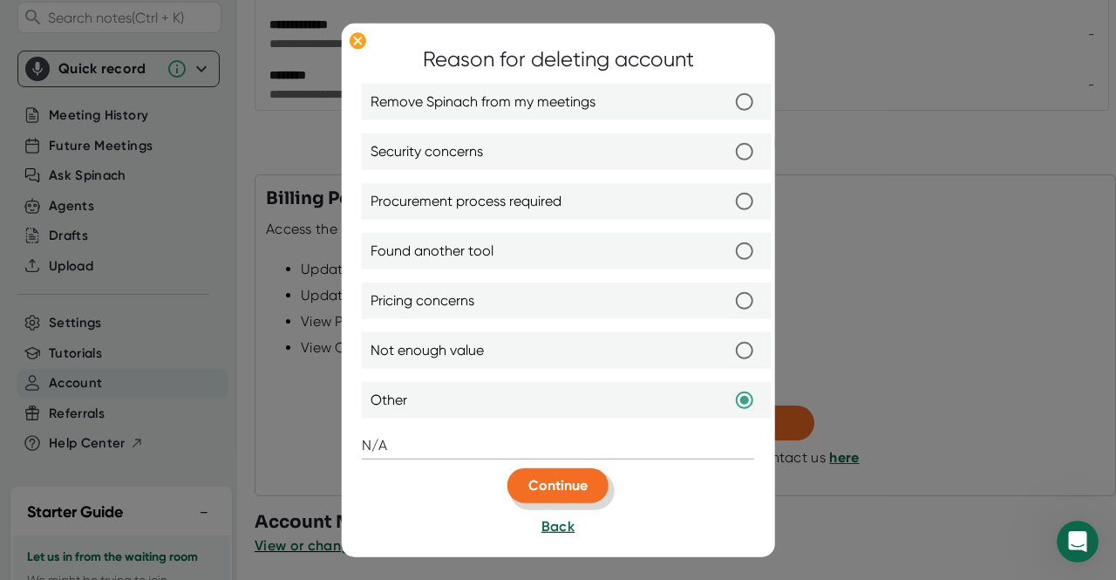
click at [514, 479] on button "Continue" at bounding box center [558, 485] width 101 height 35
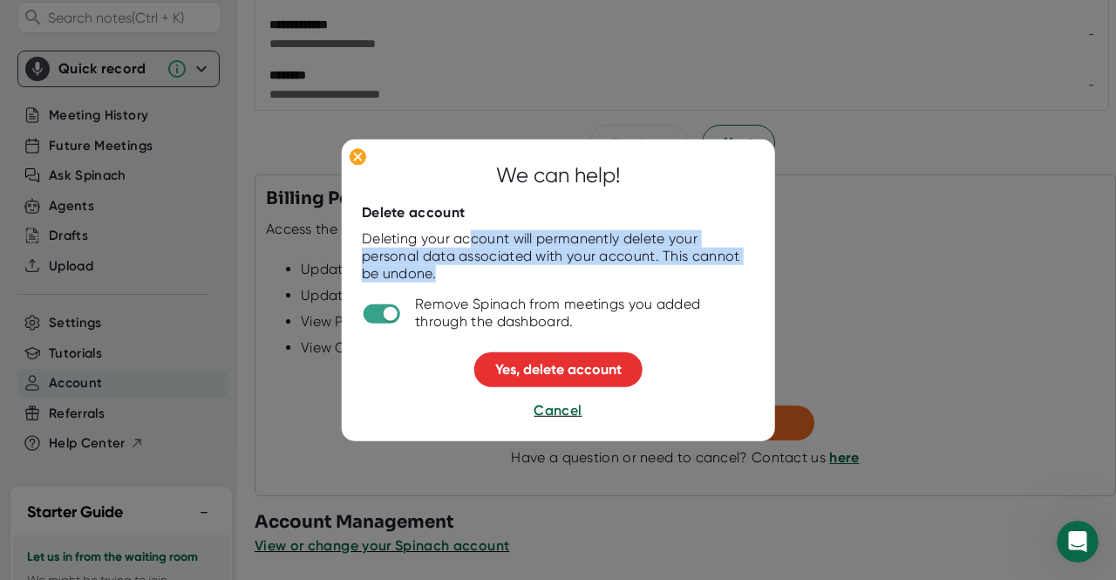
drag, startPoint x: 467, startPoint y: 245, endPoint x: 483, endPoint y: 265, distance: 25.5
click at [483, 265] on div "Deleting your account will permanently delete your personal data associated wit…" at bounding box center [558, 256] width 392 height 52
click at [485, 267] on div "Deleting your account will permanently delete your personal data associated wit…" at bounding box center [558, 256] width 392 height 52
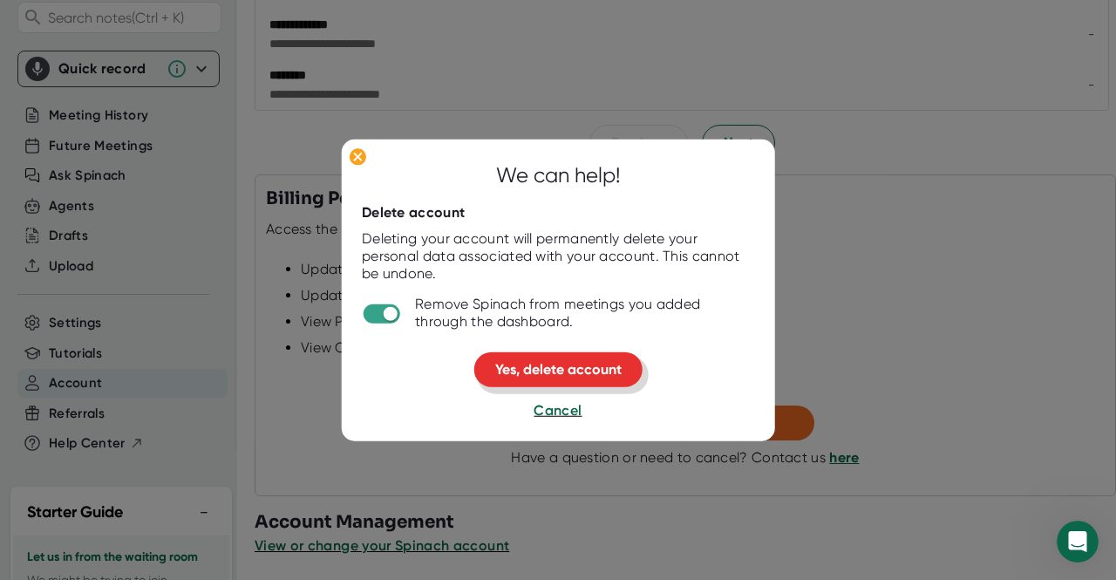
click at [529, 371] on span "Yes, delete account" at bounding box center [558, 369] width 126 height 17
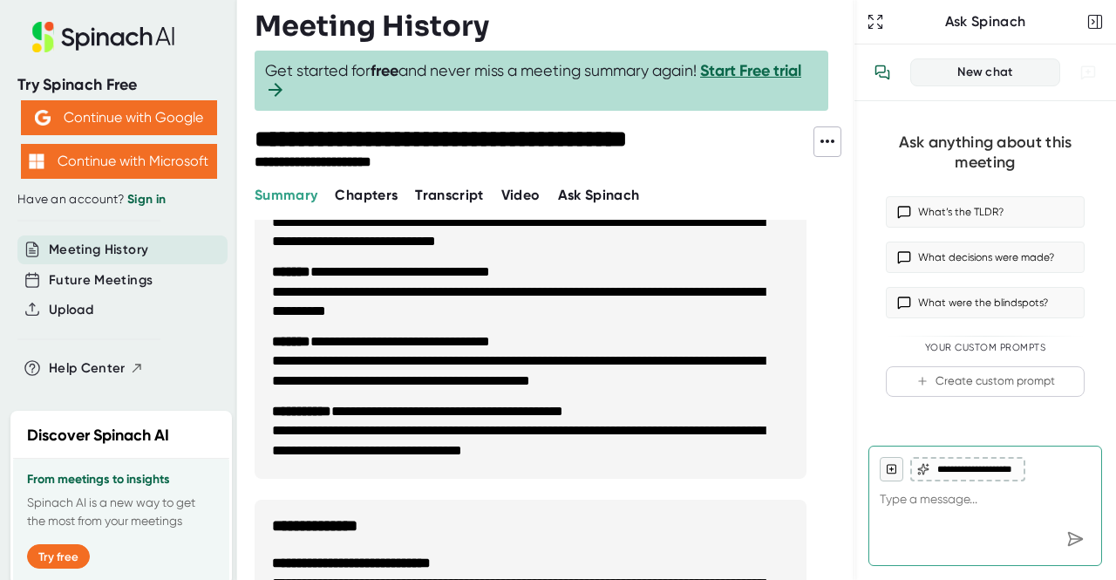
scroll to position [2180, 0]
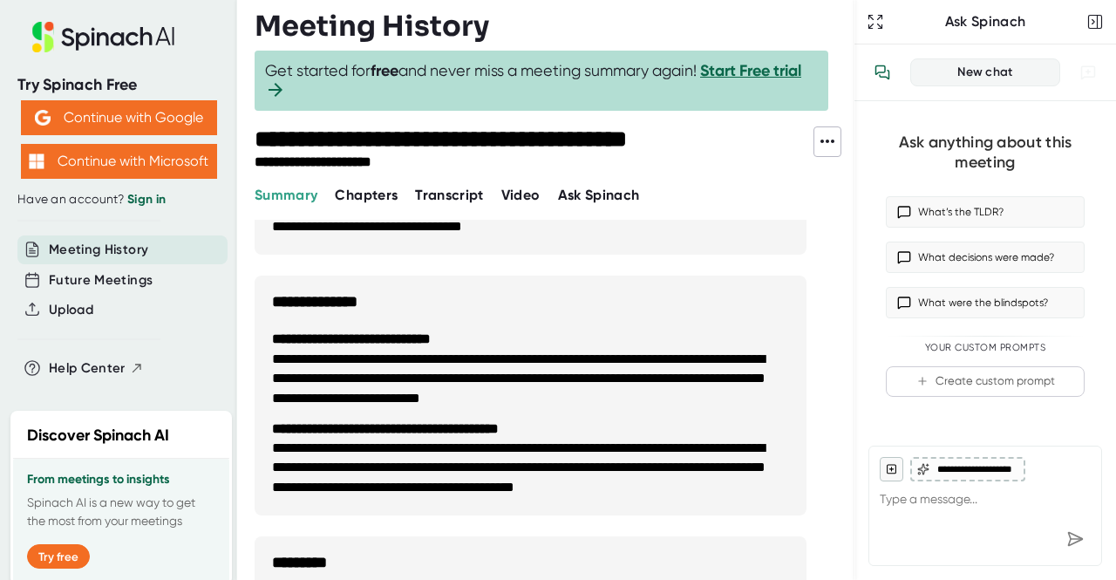
click at [825, 138] on icon at bounding box center [827, 141] width 21 height 21
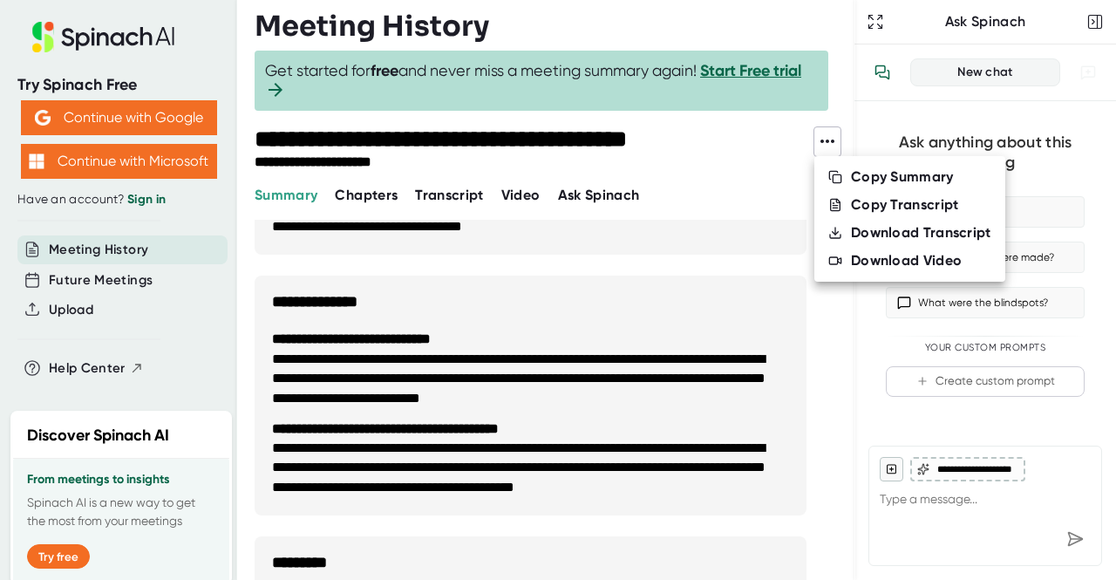
click at [691, 214] on div at bounding box center [558, 290] width 1116 height 580
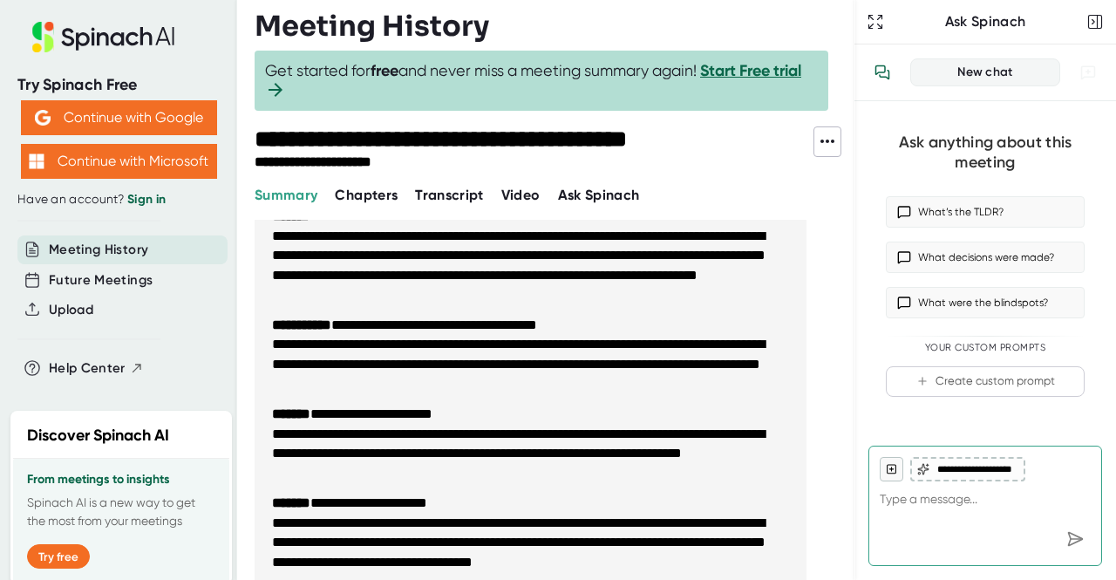
scroll to position [0, 0]
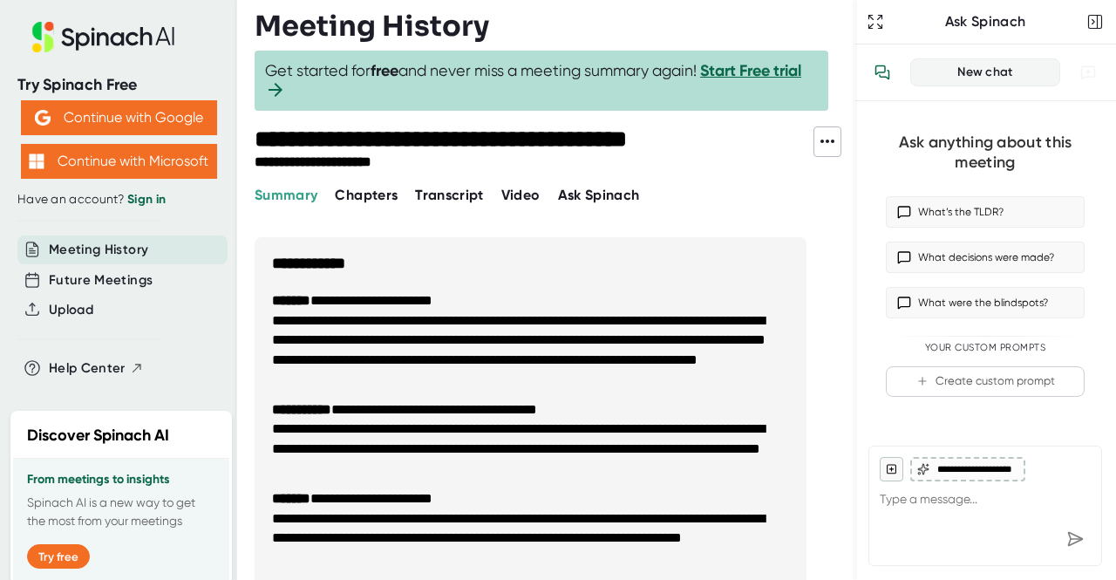
click at [829, 142] on icon at bounding box center [827, 141] width 21 height 21
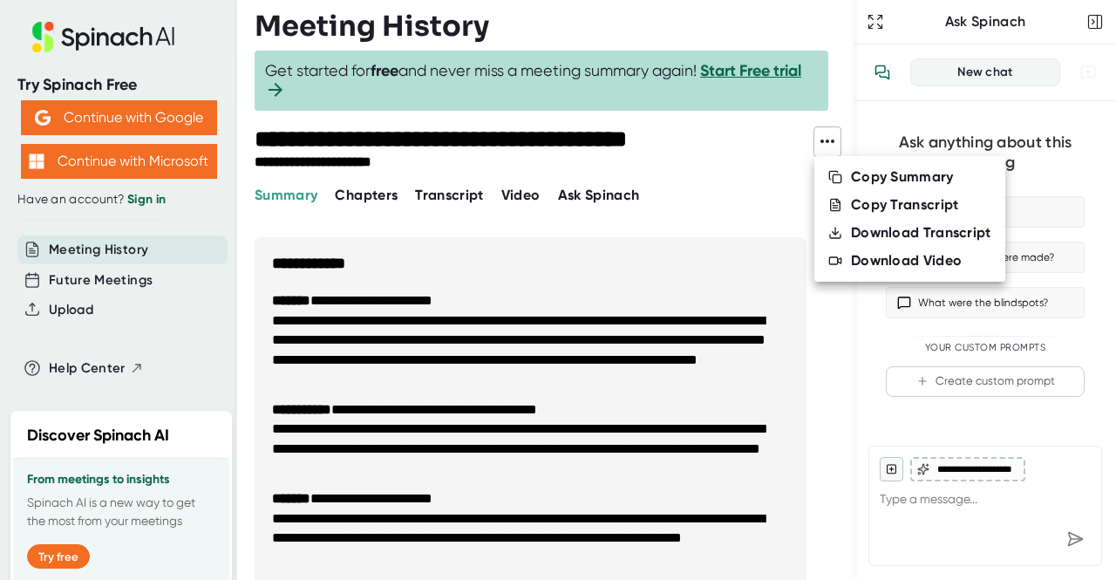
click at [682, 156] on div at bounding box center [558, 290] width 1116 height 580
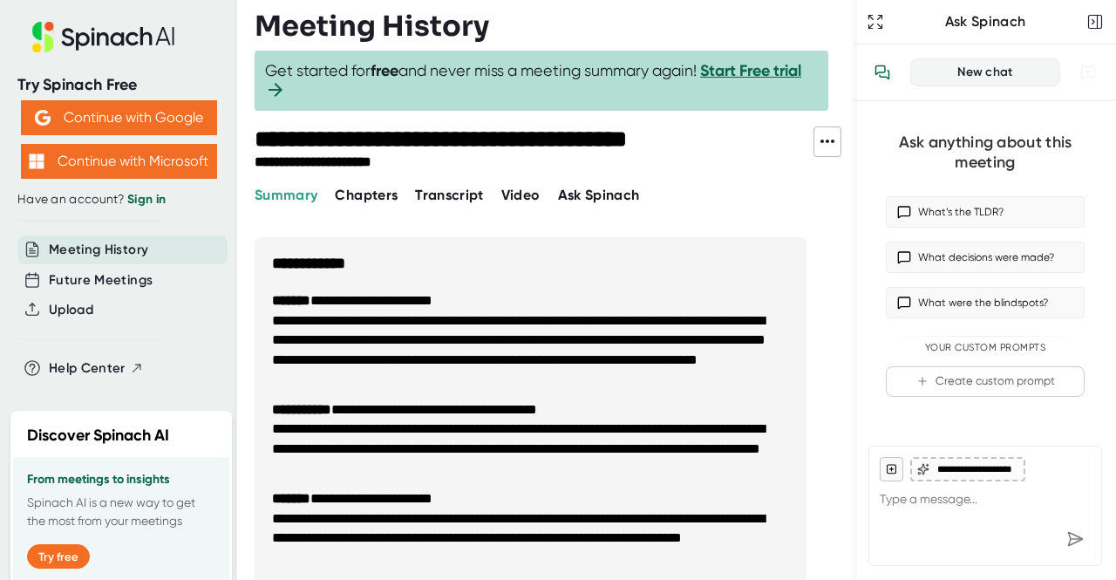
type textarea "x"
